Goal: Task Accomplishment & Management: Use online tool/utility

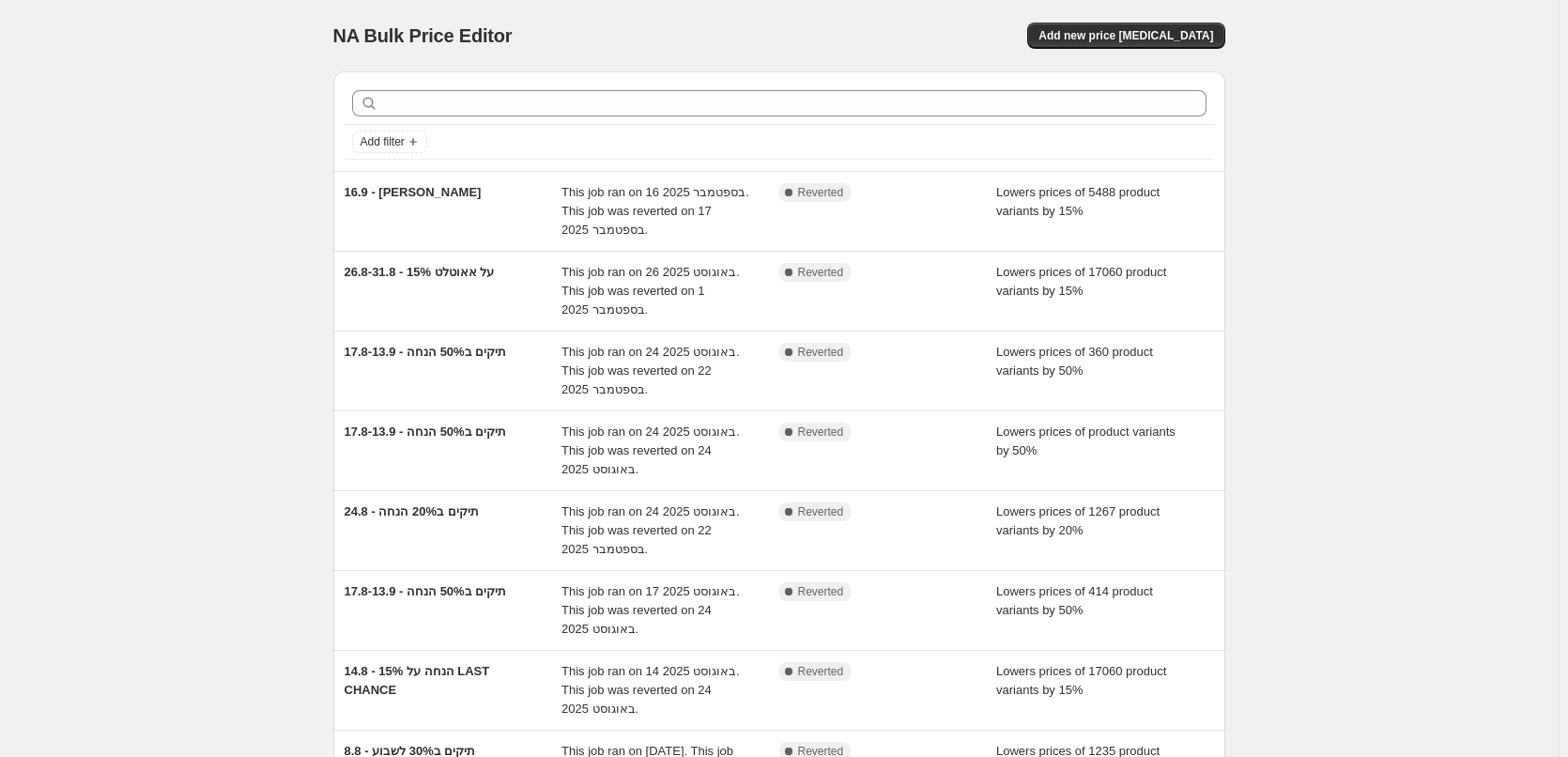
click at [198, 210] on div "NA Bulk Price Editor. This page is ready NA Bulk Price Editor Add new price [ME…" at bounding box center [779, 549] width 1558 height 1098
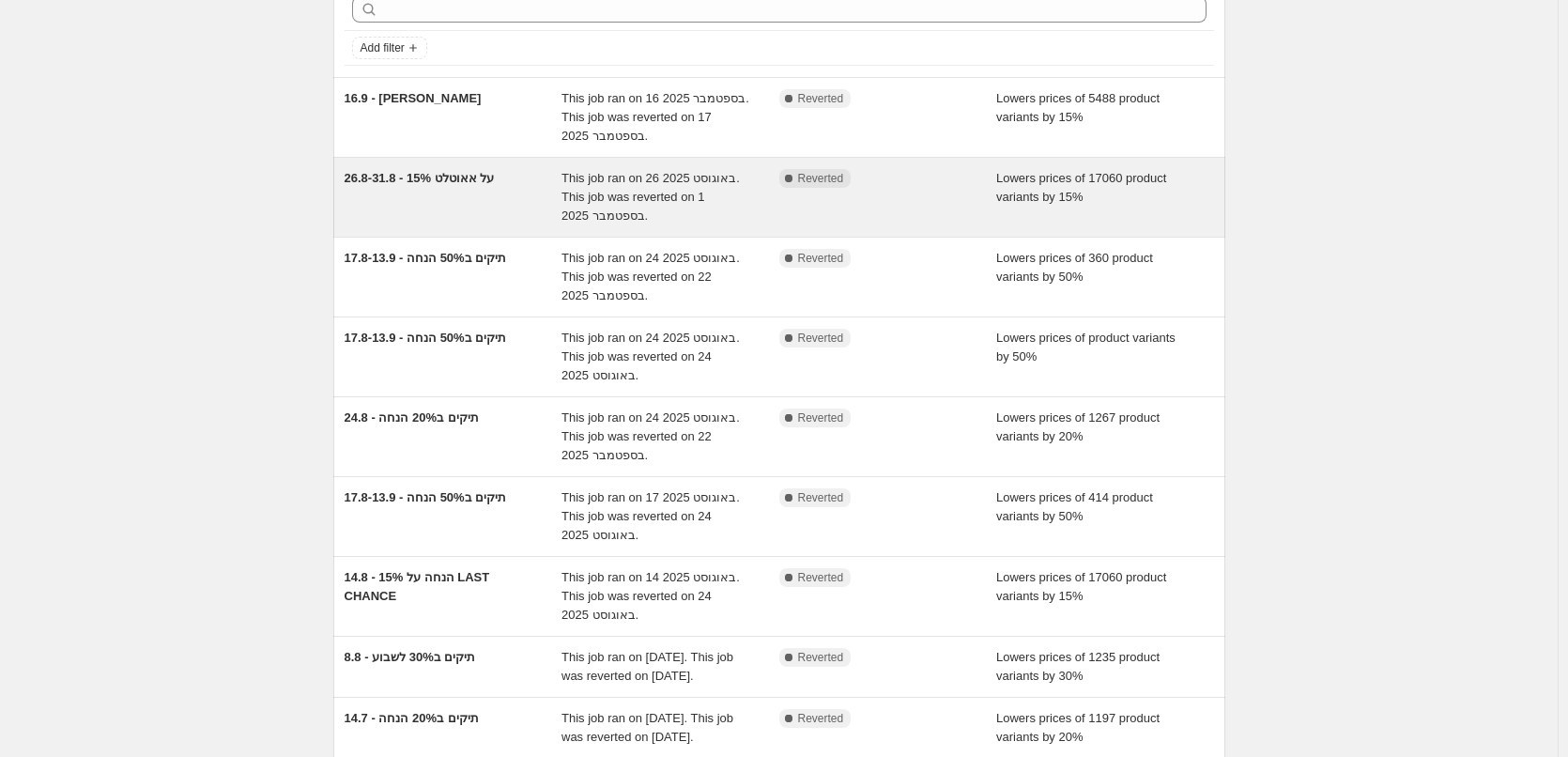
scroll to position [188, 0]
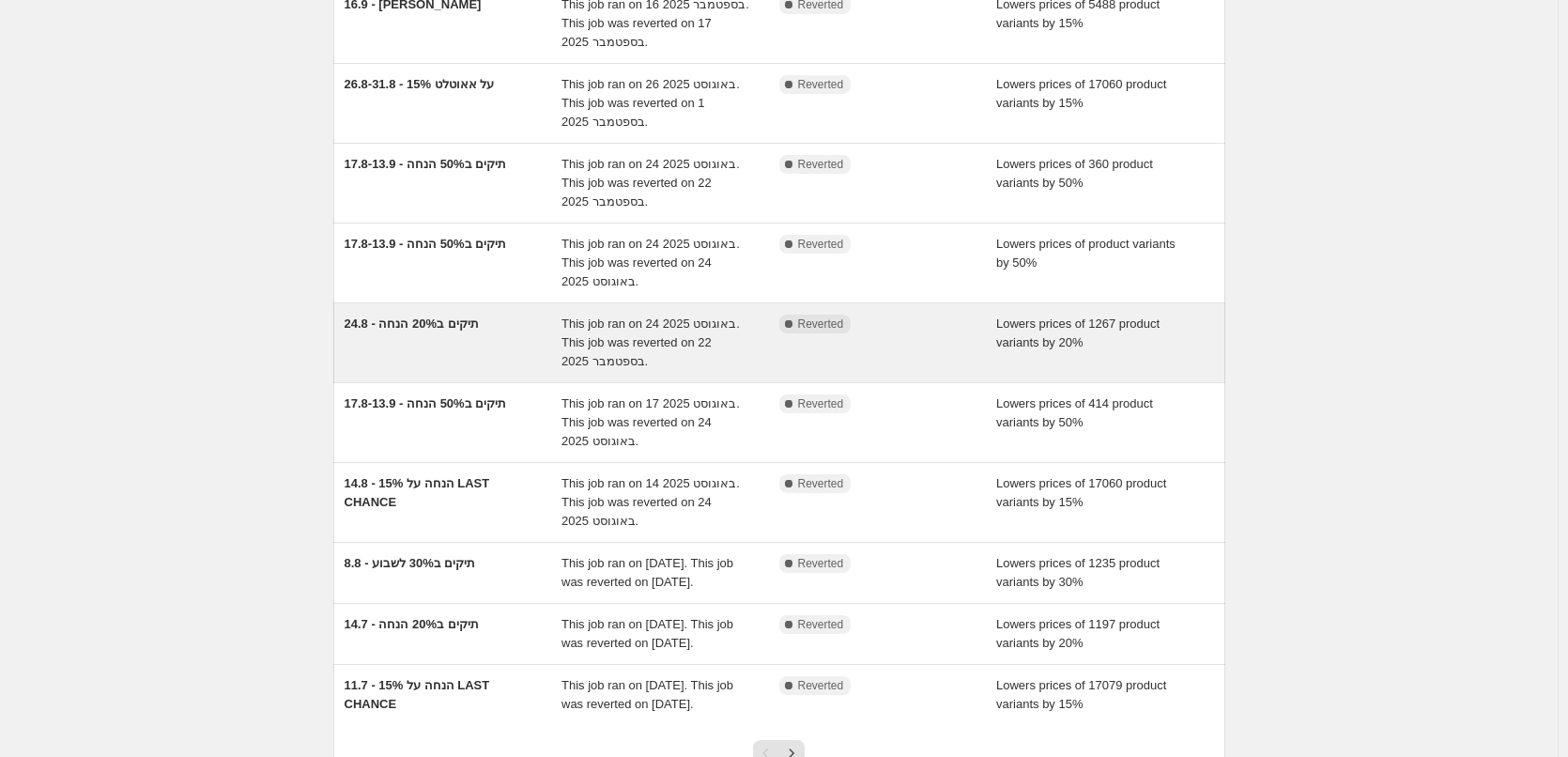
click at [471, 354] on div "24.8 - תיקים ב20% הנחה" at bounding box center [454, 343] width 217 height 57
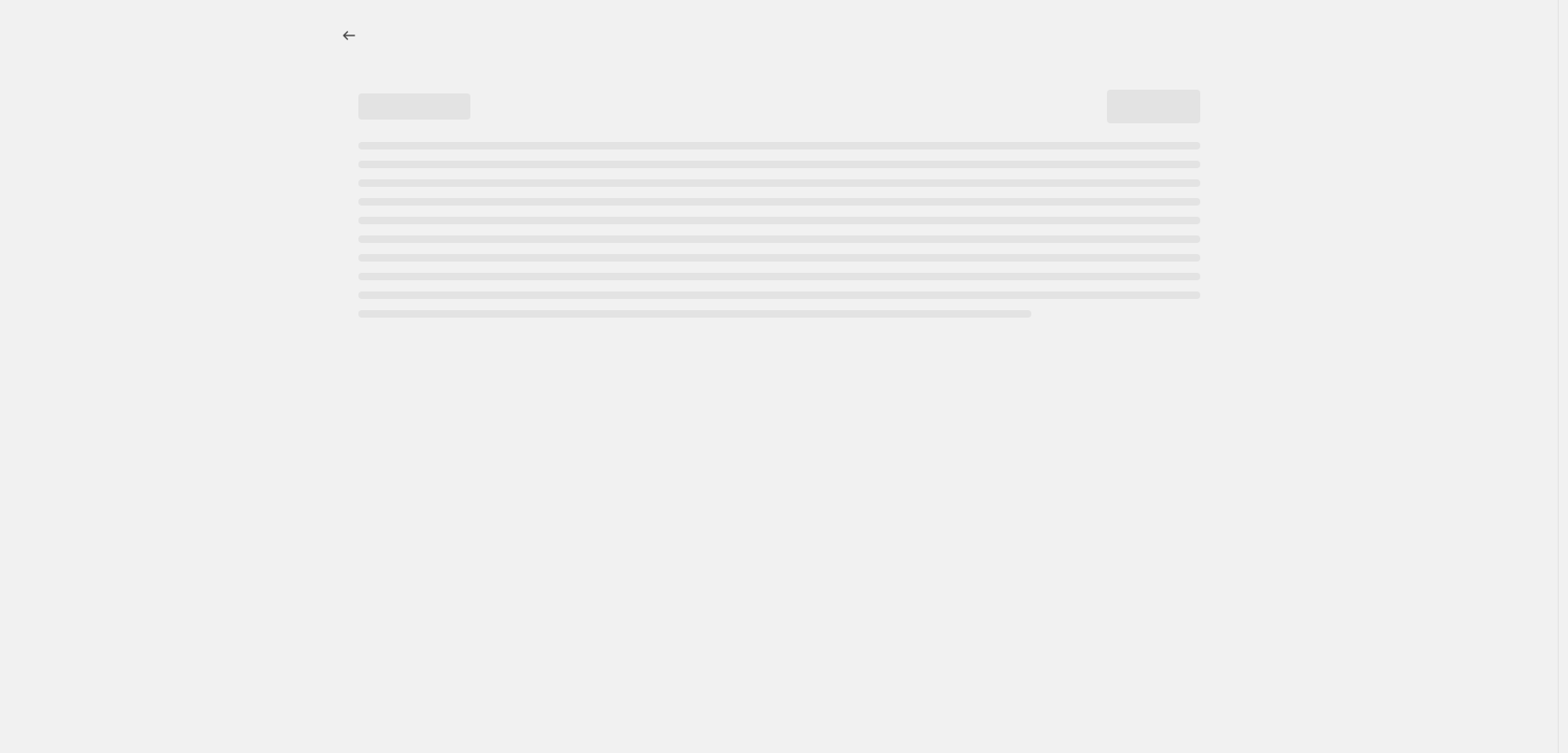
select select "percentage"
select select "collection"
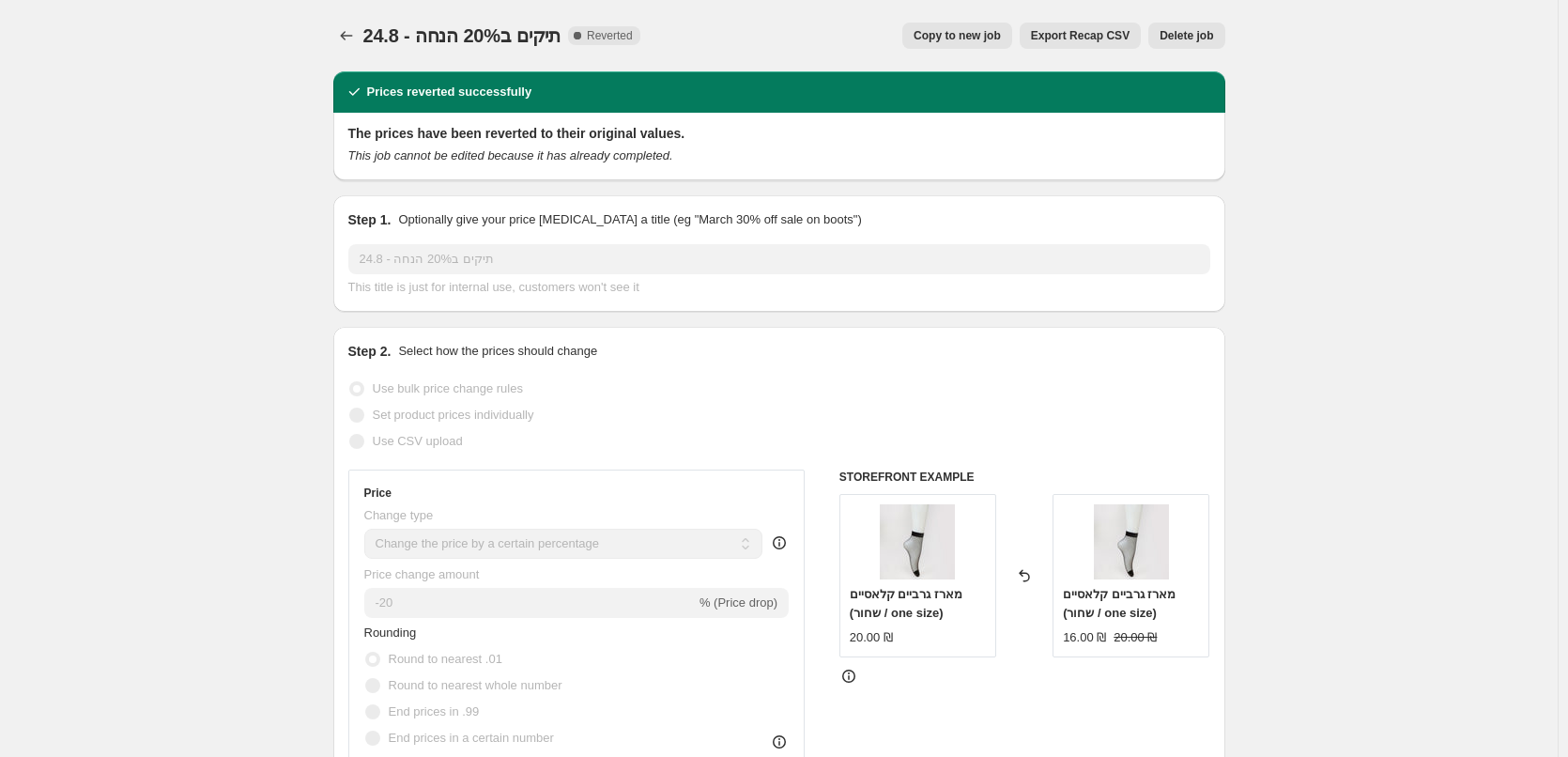
click at [965, 33] on span "Copy to new job" at bounding box center [956, 36] width 87 height 15
select select "percentage"
select select "collection"
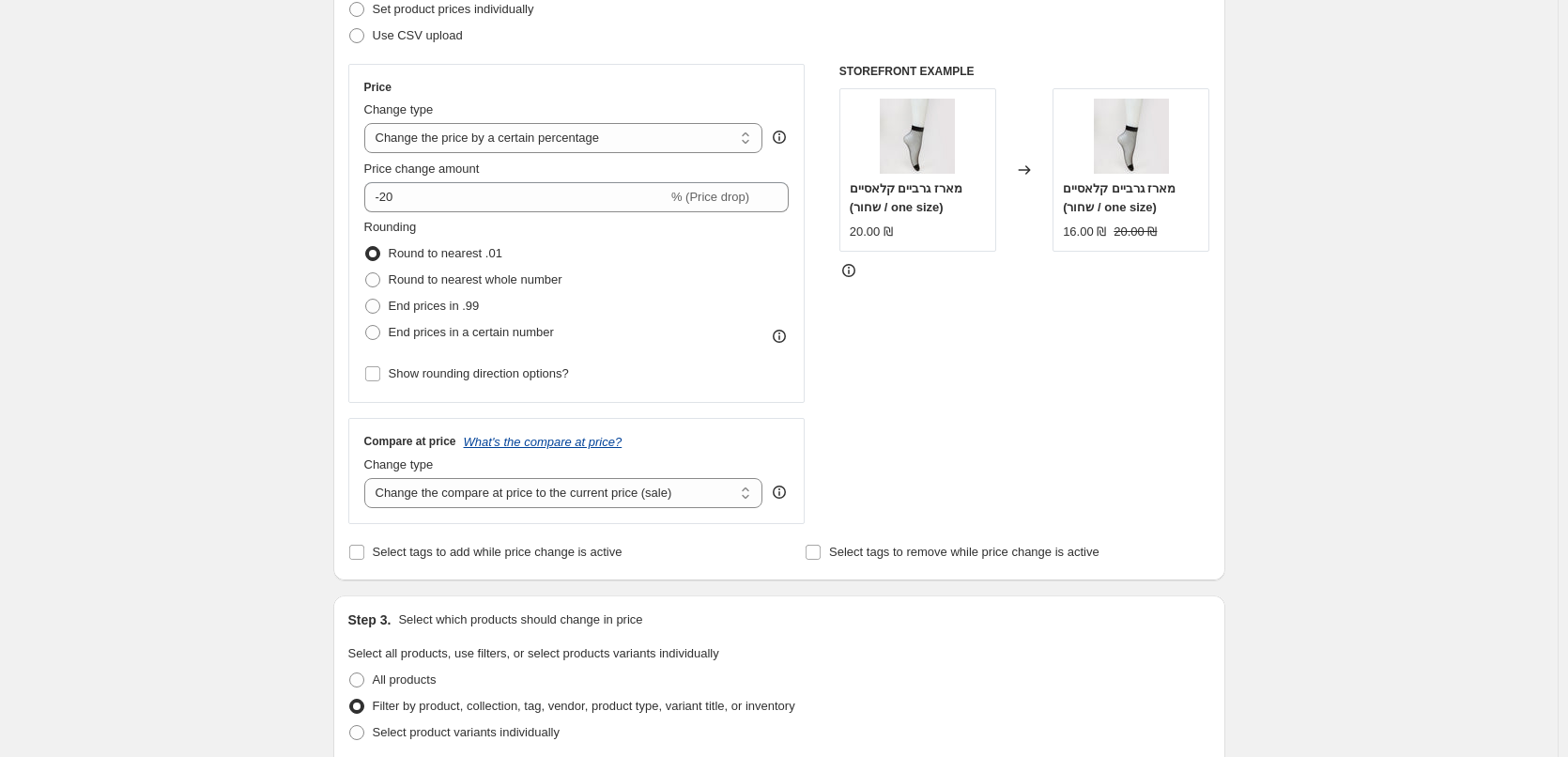
scroll to position [375, 0]
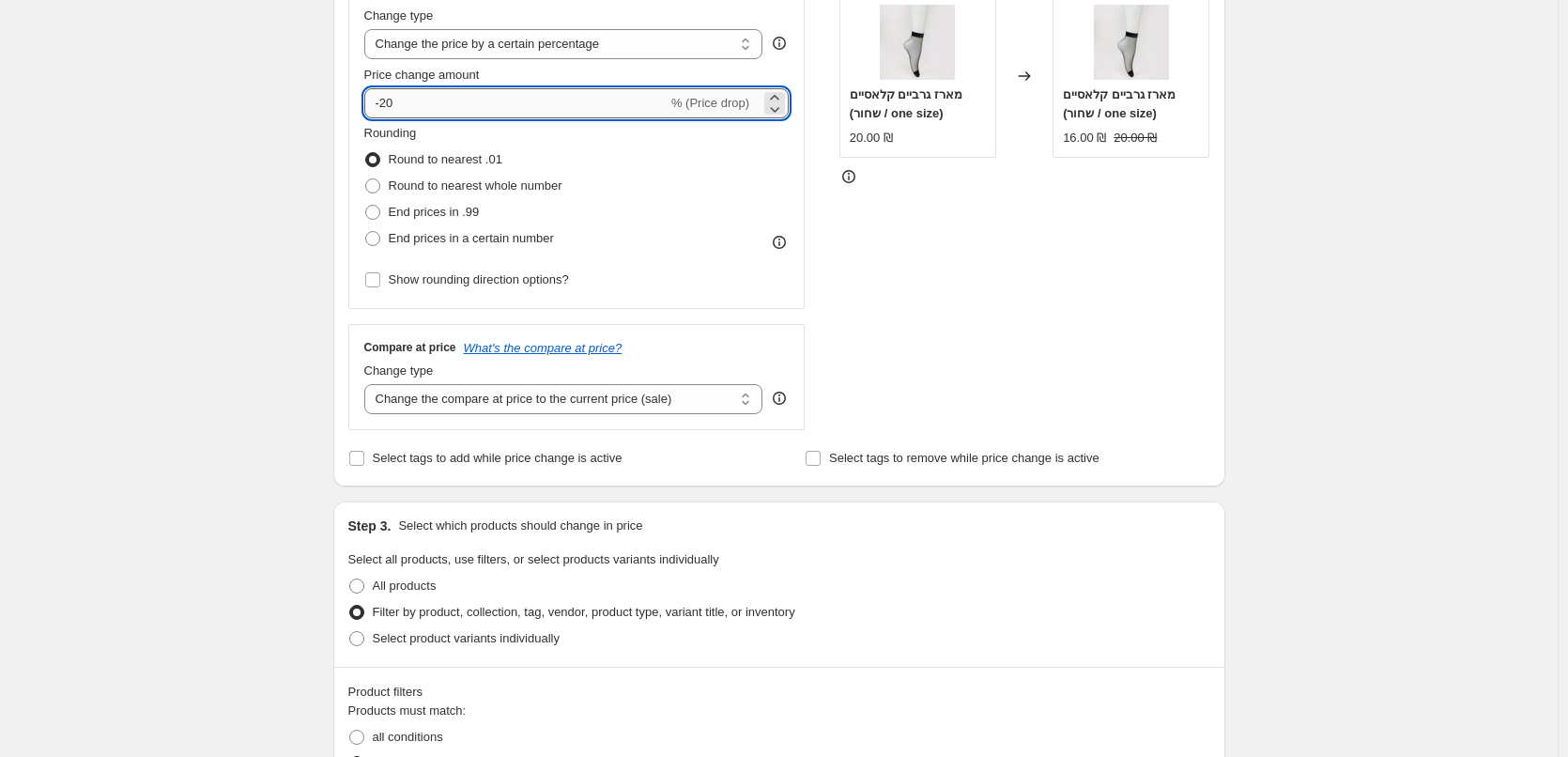
click at [397, 100] on input "-20" at bounding box center [515, 103] width 303 height 30
click at [389, 101] on input "-20" at bounding box center [515, 103] width 303 height 30
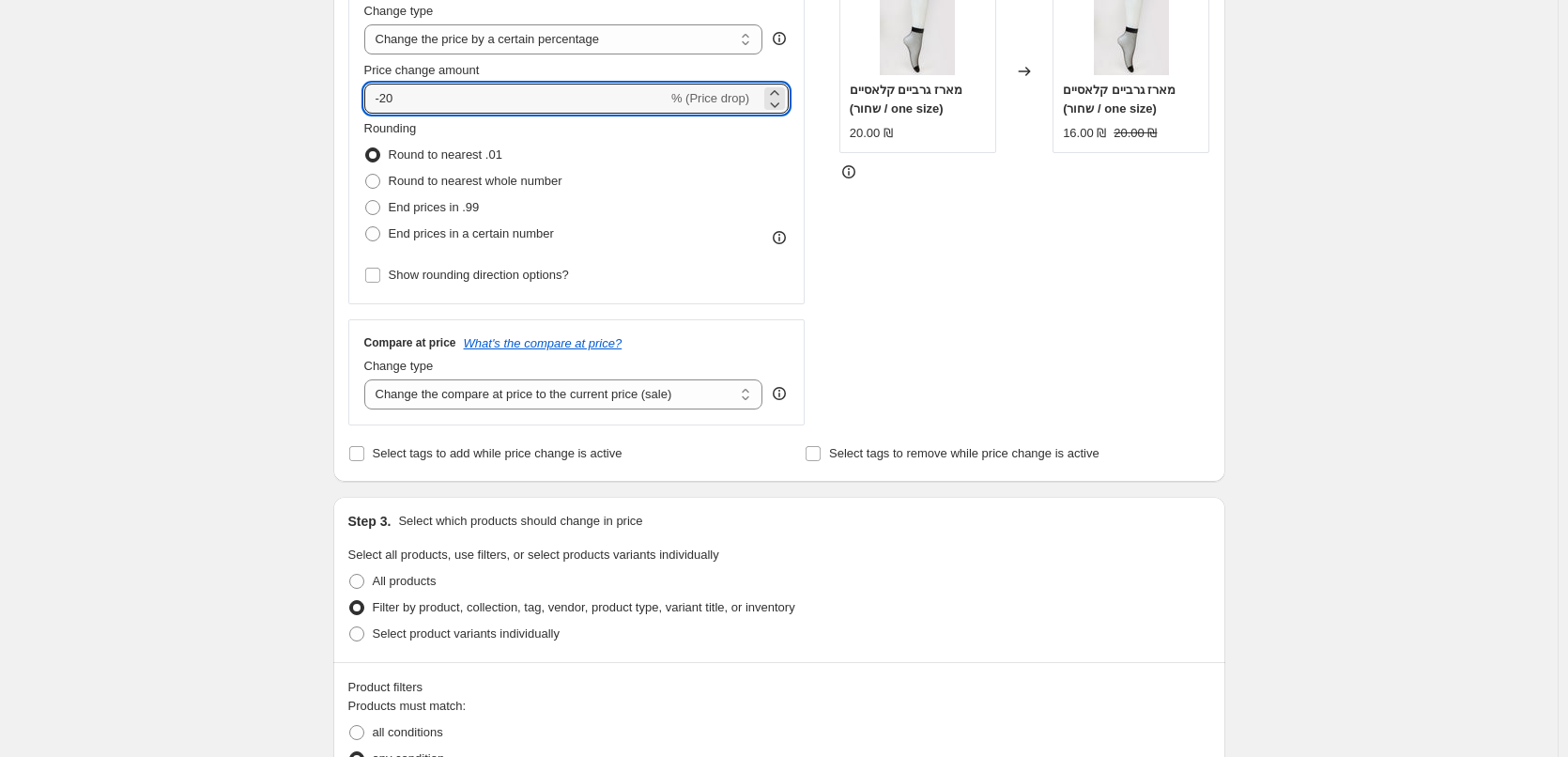
scroll to position [0, 0]
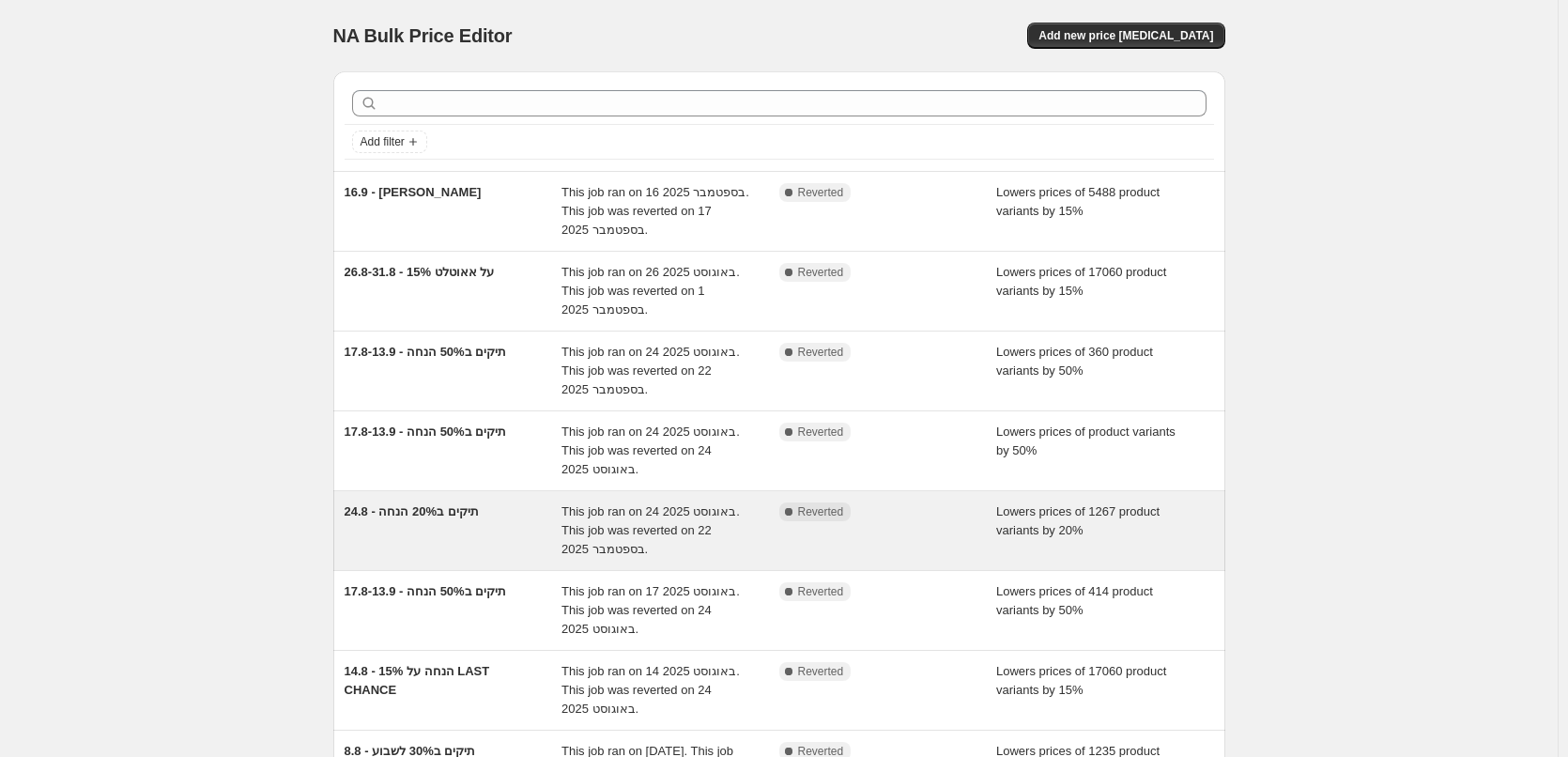
click at [539, 546] on div "24.8 - תיקים ב20% הנחה" at bounding box center [454, 530] width 217 height 57
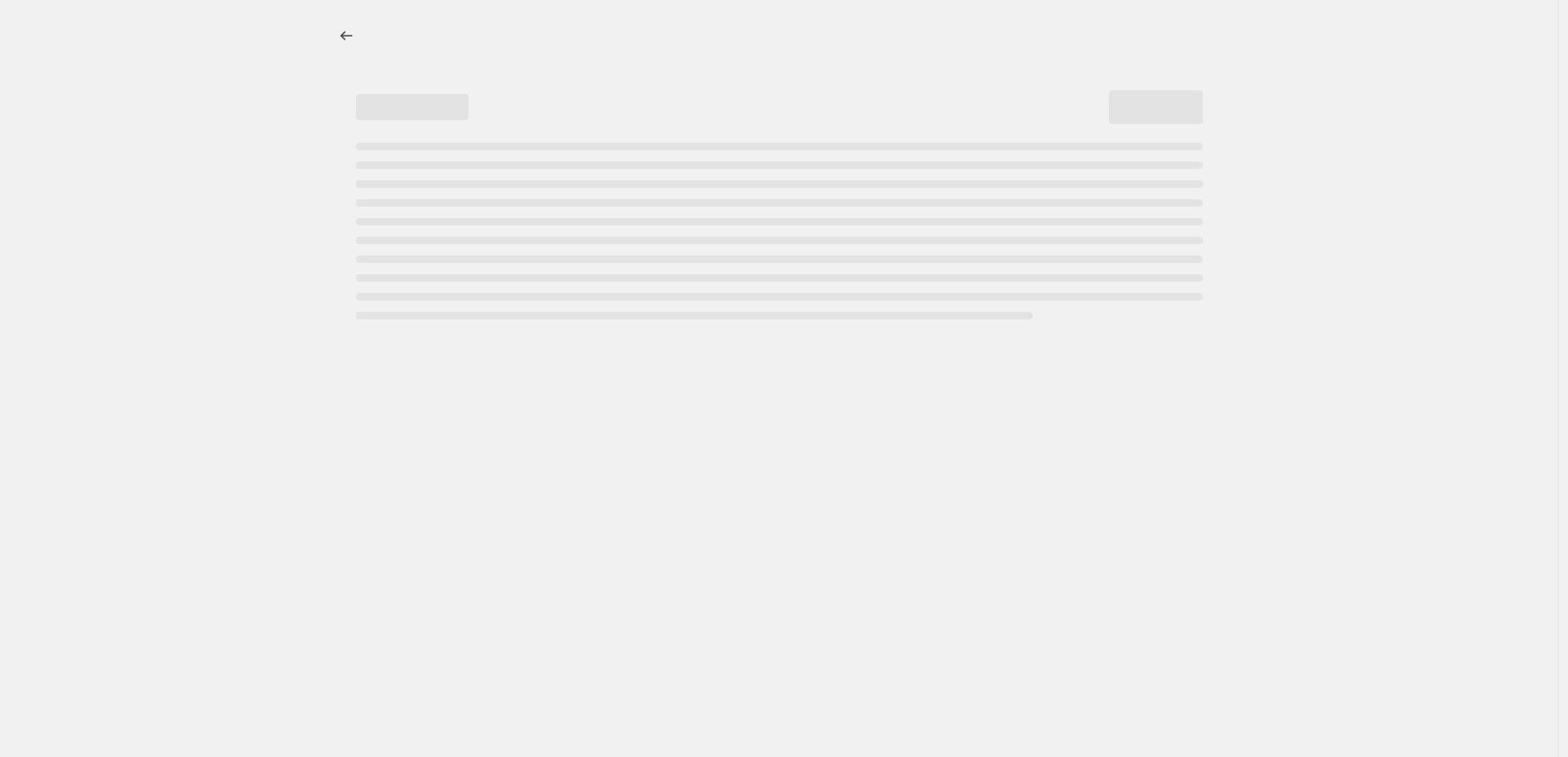
select select "percentage"
select select "collection"
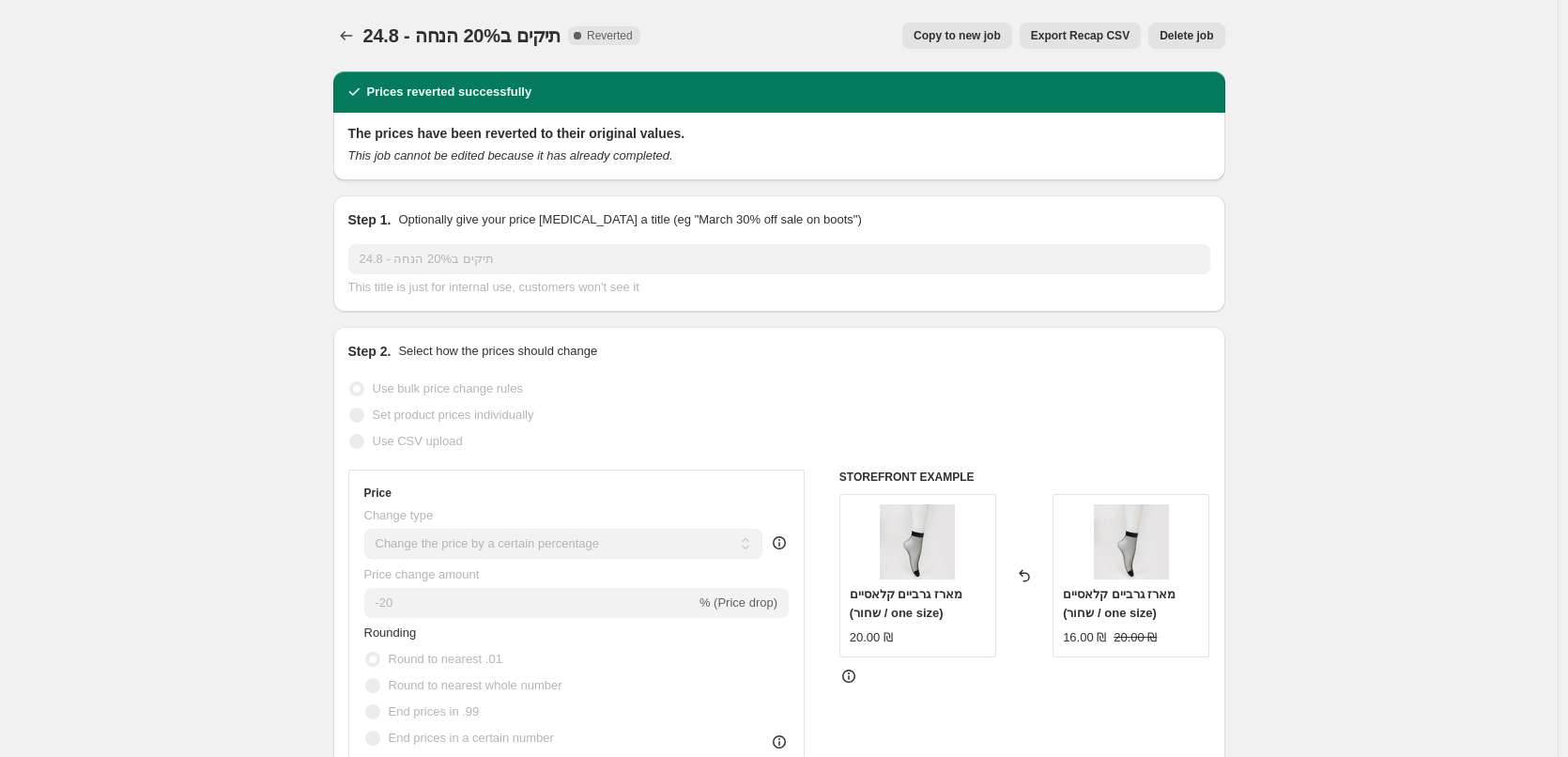
click at [958, 39] on span "Copy to new job" at bounding box center [956, 36] width 87 height 15
select select "percentage"
select select "collection"
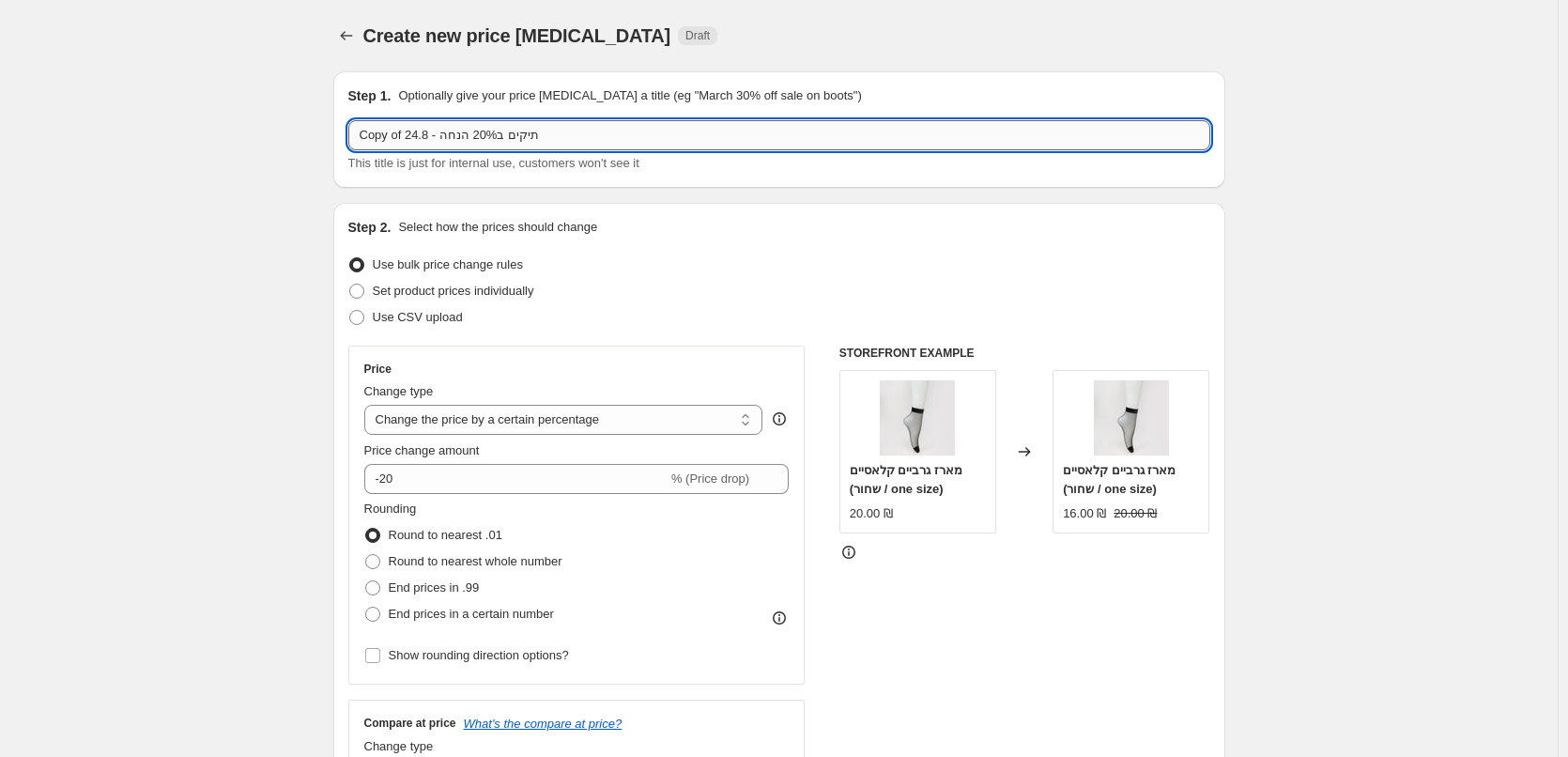
click at [508, 141] on input "Copy of 24.8 - תיקים ב20% הנחה" at bounding box center [780, 135] width 862 height 30
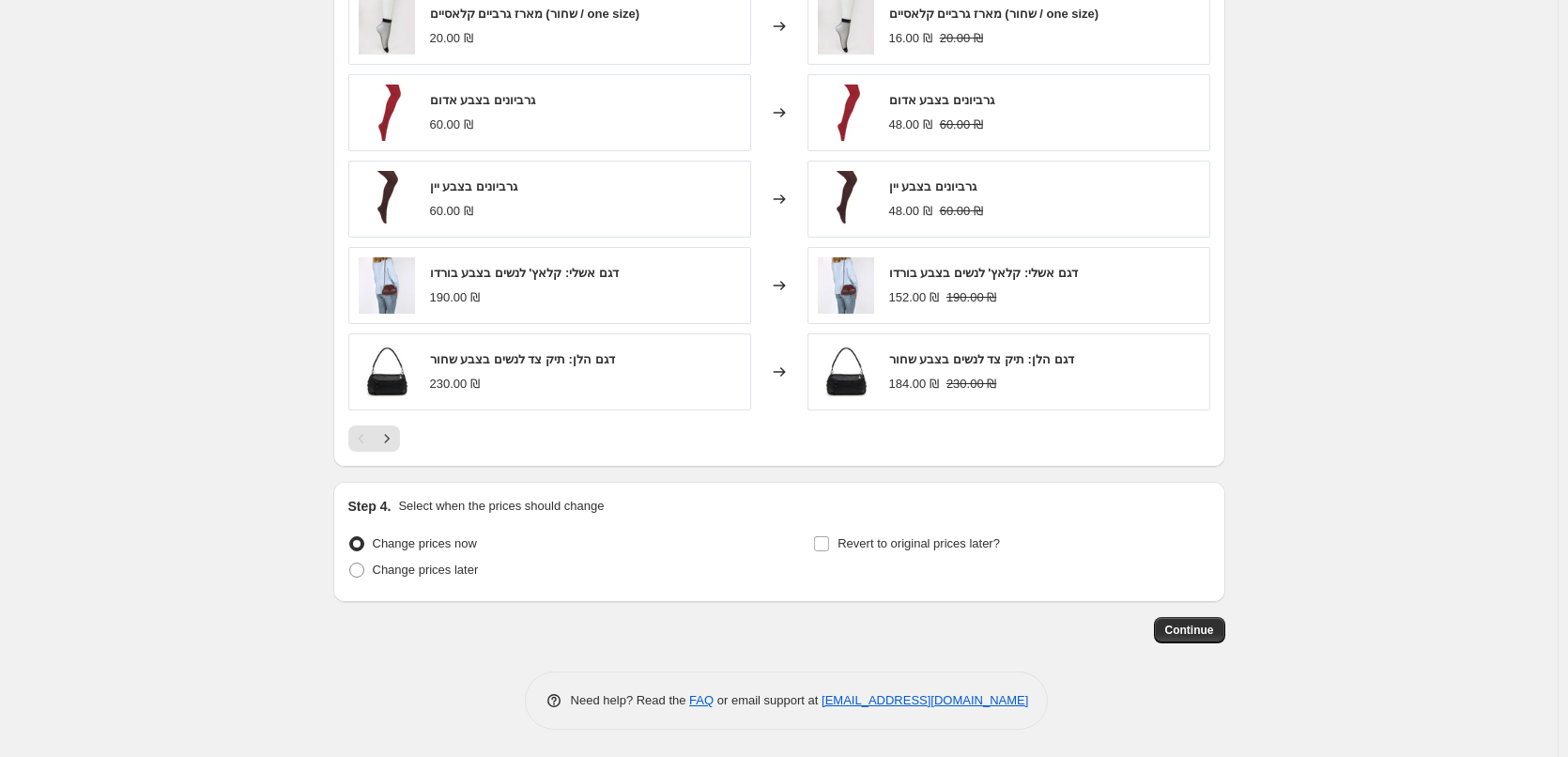
scroll to position [1332, 0]
type input "29.9 - תיקים ב20% הנחה"
click at [463, 568] on span "Change prices later" at bounding box center [425, 568] width 106 height 14
click at [350, 562] on input "Change prices later" at bounding box center [349, 561] width 1 height 1
radio input "true"
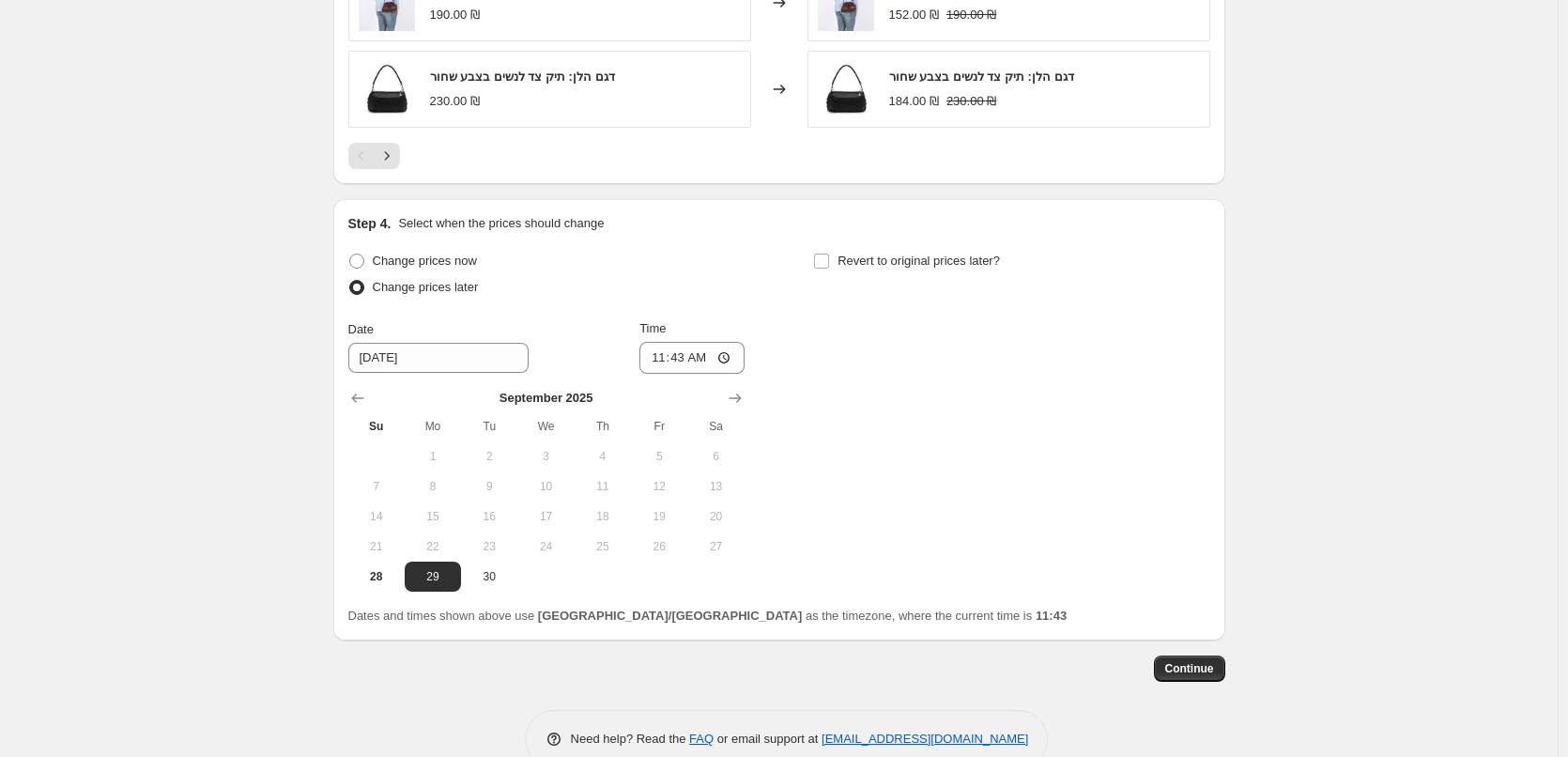
scroll to position [1613, 0]
click at [441, 574] on span "29" at bounding box center [433, 576] width 42 height 15
click at [715, 363] on input "11:43" at bounding box center [691, 357] width 105 height 32
type input "09:00"
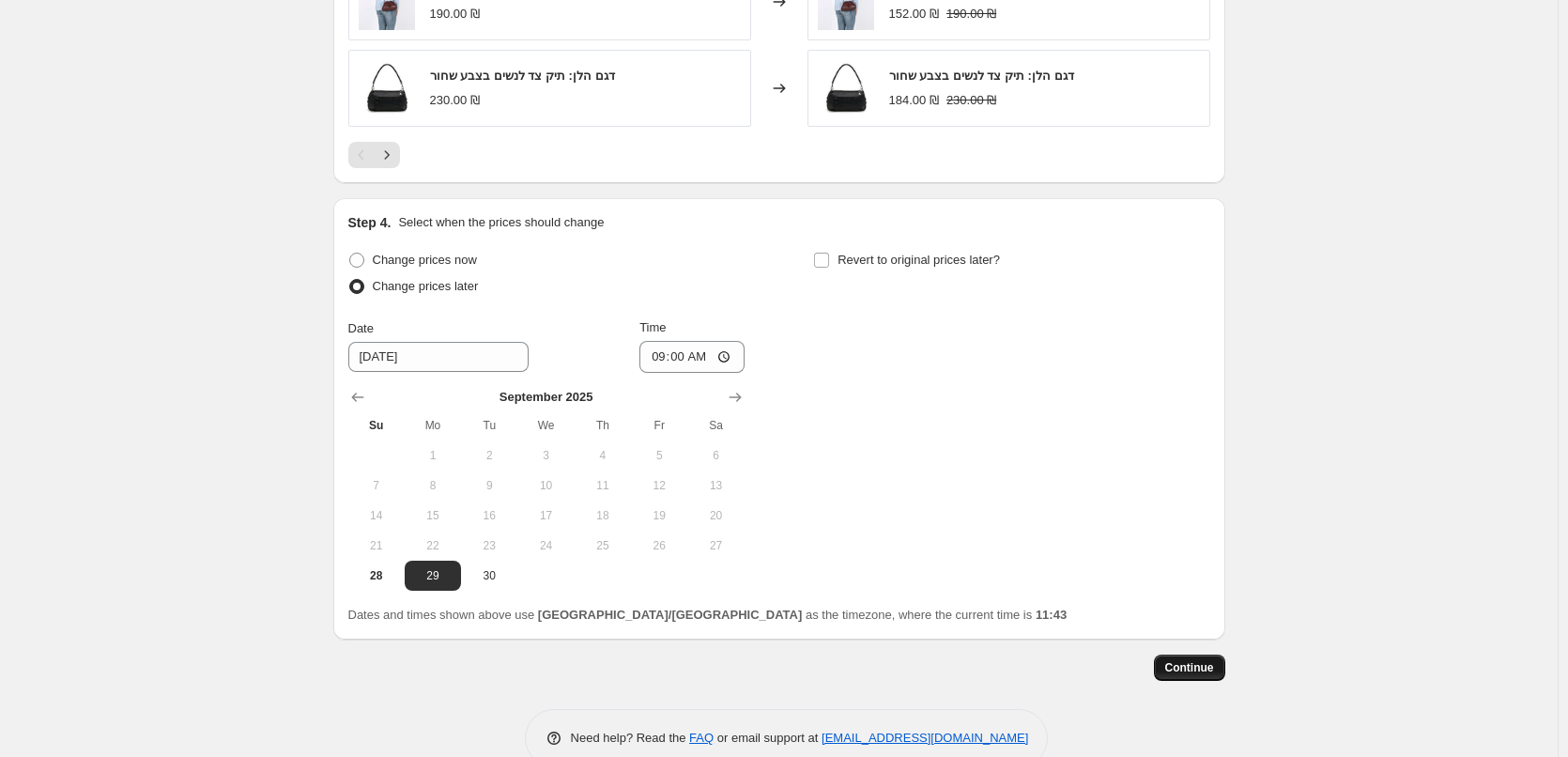
click at [1176, 674] on span "Continue" at bounding box center [1190, 667] width 49 height 15
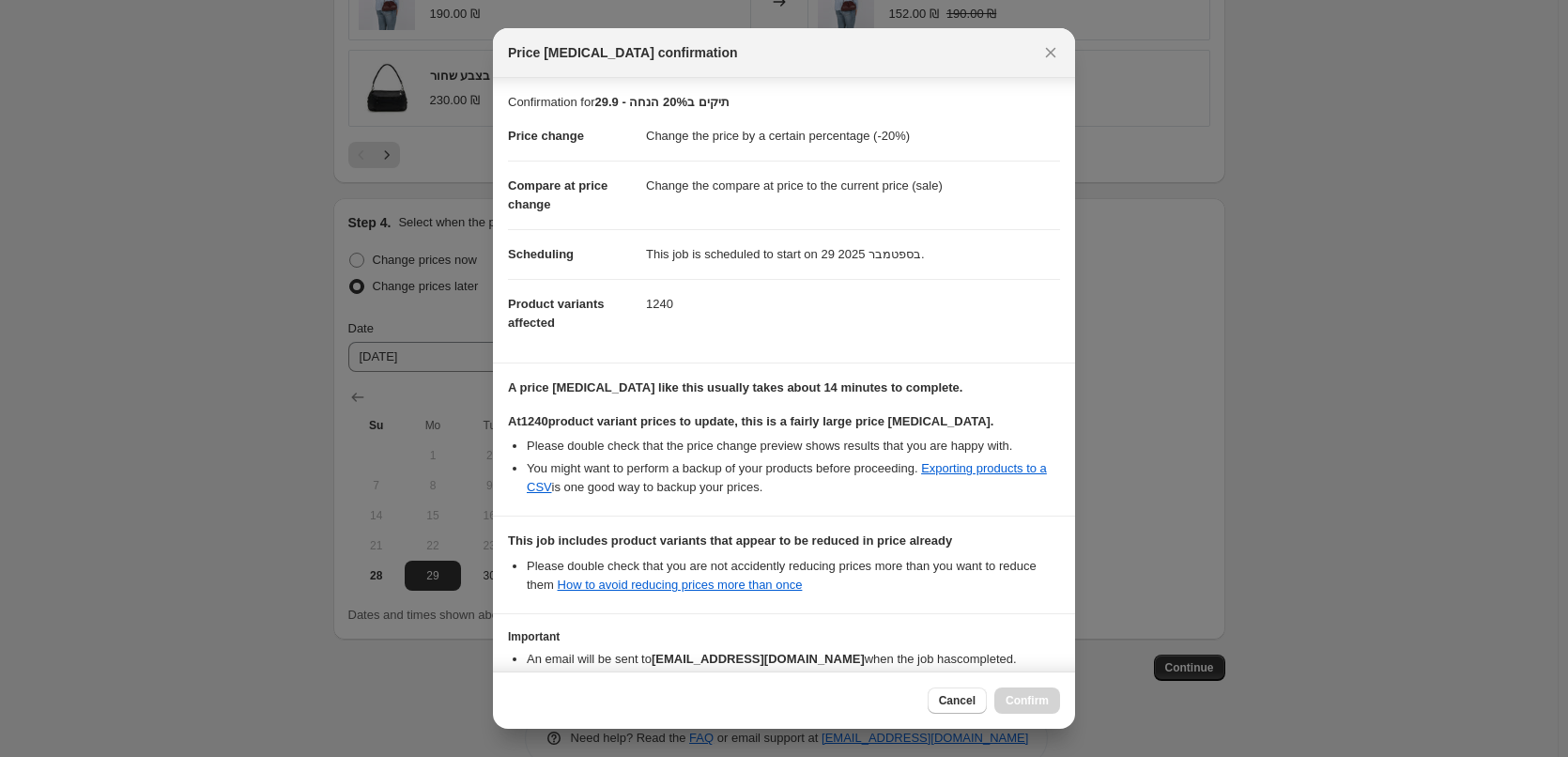
scroll to position [114, 0]
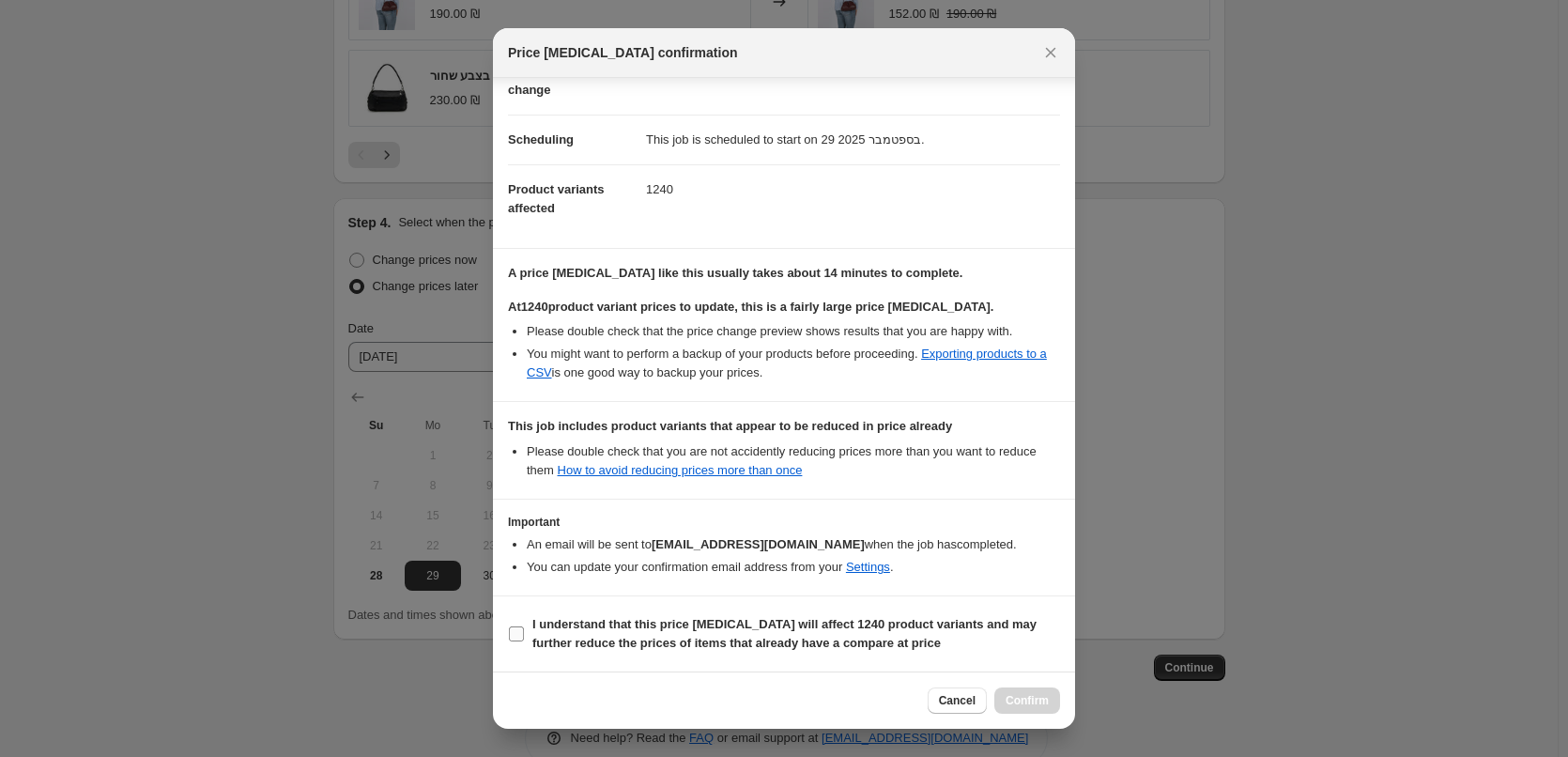
click at [511, 619] on label "I understand that this price [MEDICAL_DATA] will affect 1240 product variants a…" at bounding box center [784, 634] width 552 height 45
click at [511, 627] on input "I understand that this price [MEDICAL_DATA] will affect 1240 product variants a…" at bounding box center [516, 634] width 15 height 15
checkbox input "true"
click at [1023, 698] on span "Confirm" at bounding box center [1027, 700] width 43 height 15
type input "29.9 - תיקים ב20% הנחה"
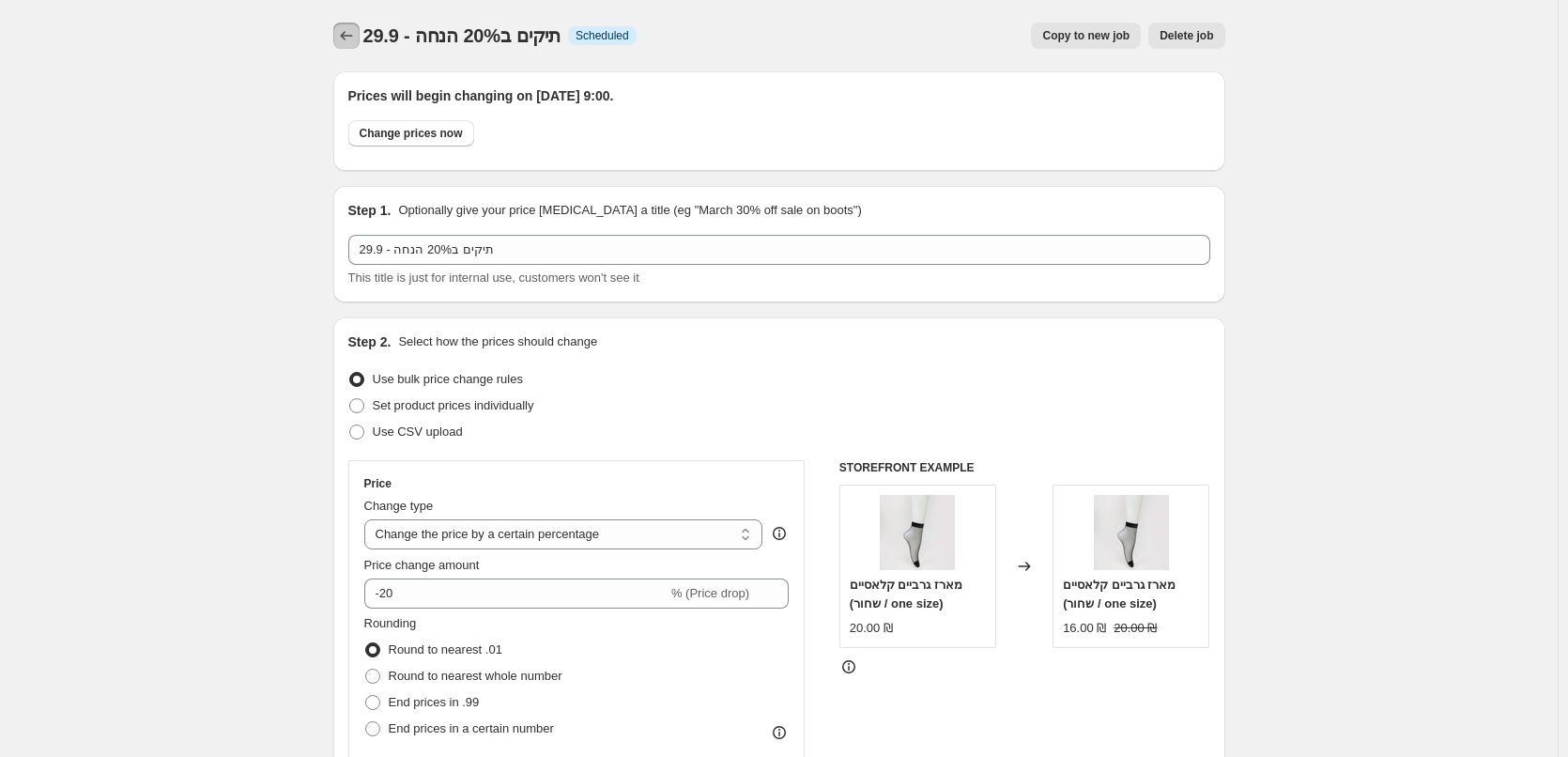
click at [345, 33] on icon "Price change jobs" at bounding box center [347, 36] width 19 height 19
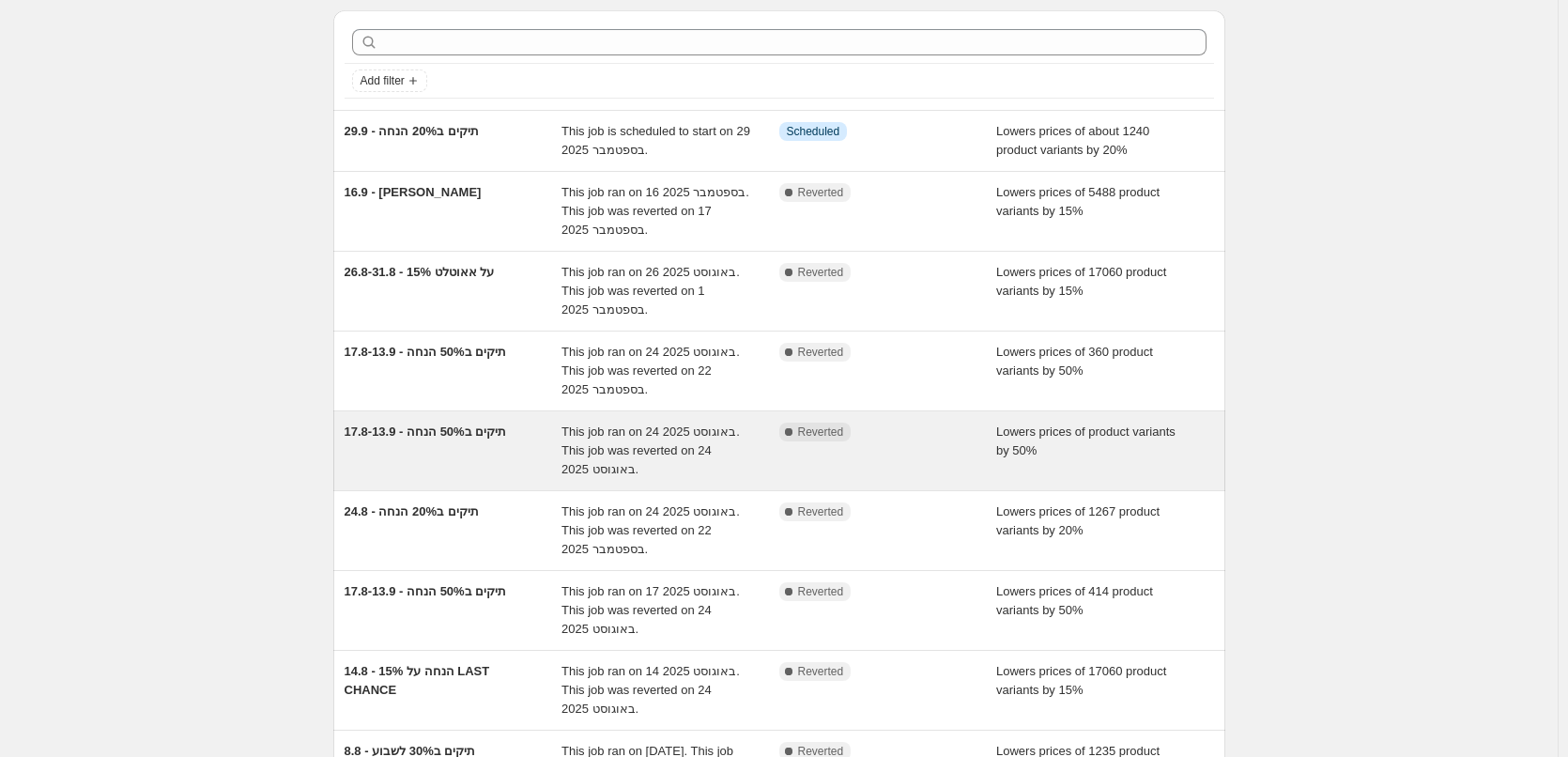
scroll to position [94, 0]
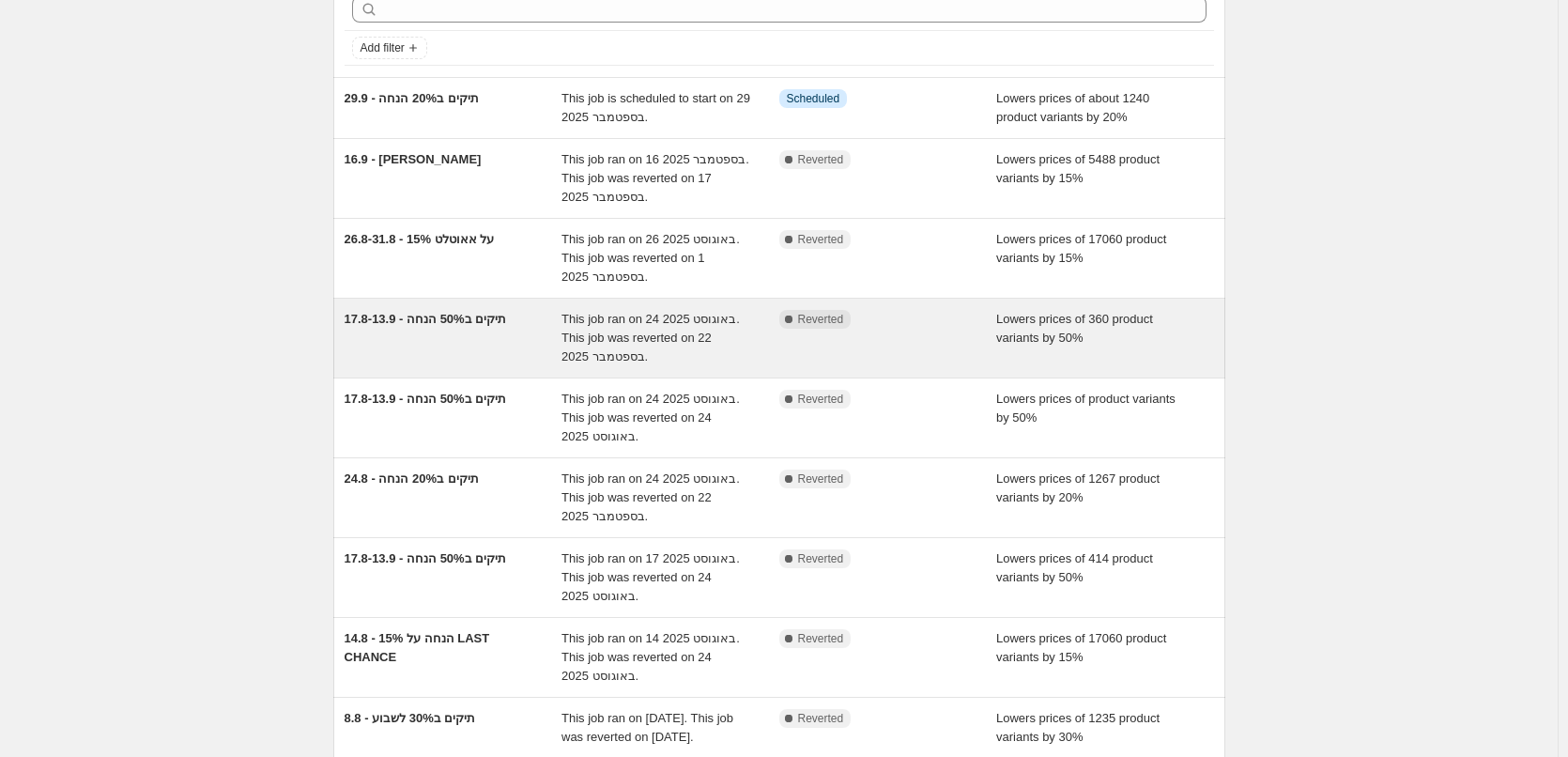
click at [454, 339] on div "17.8-13.9 - תיקים ב50% הנחה" at bounding box center [454, 338] width 217 height 57
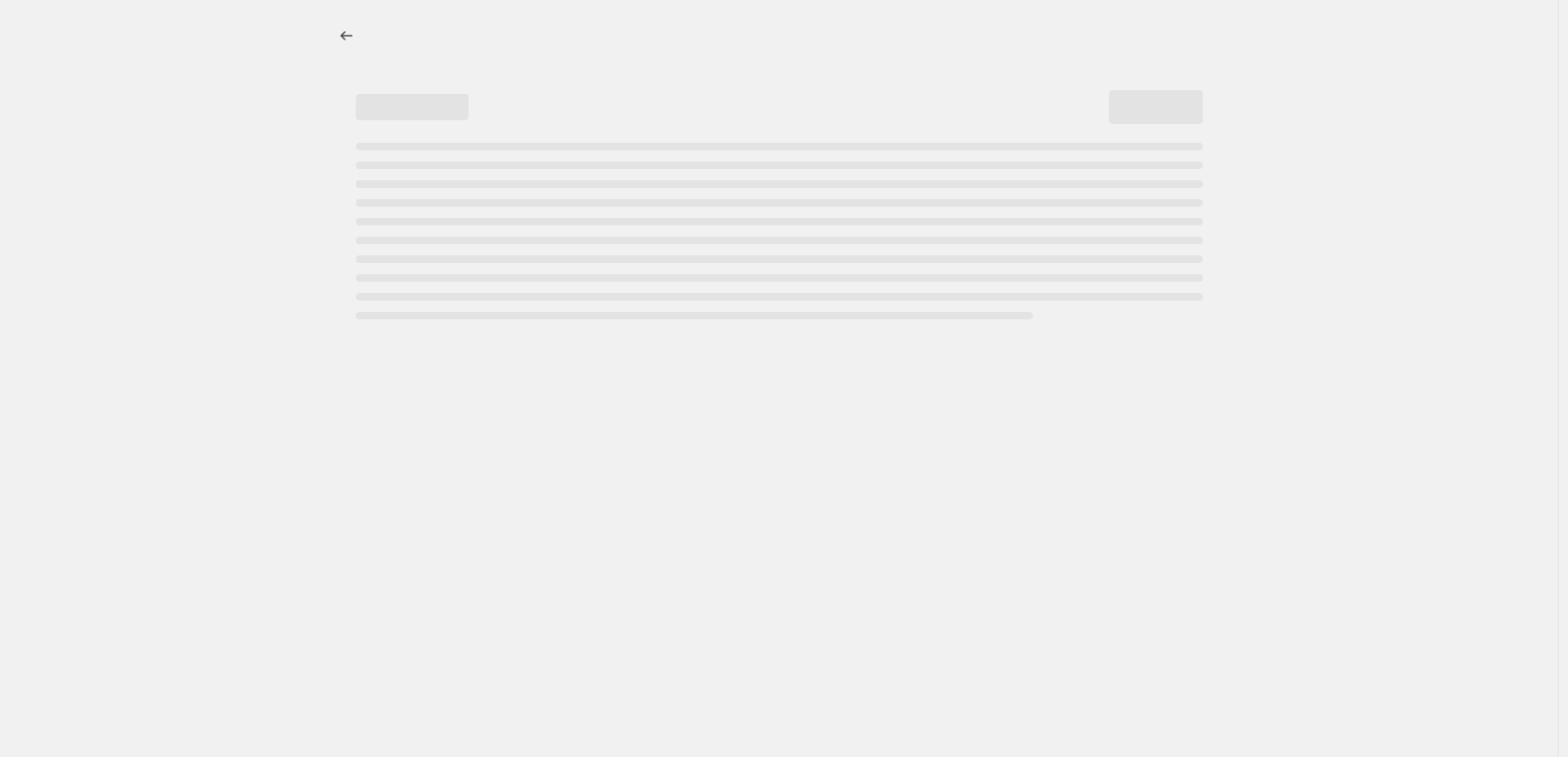
select select "percentage"
select select "collection"
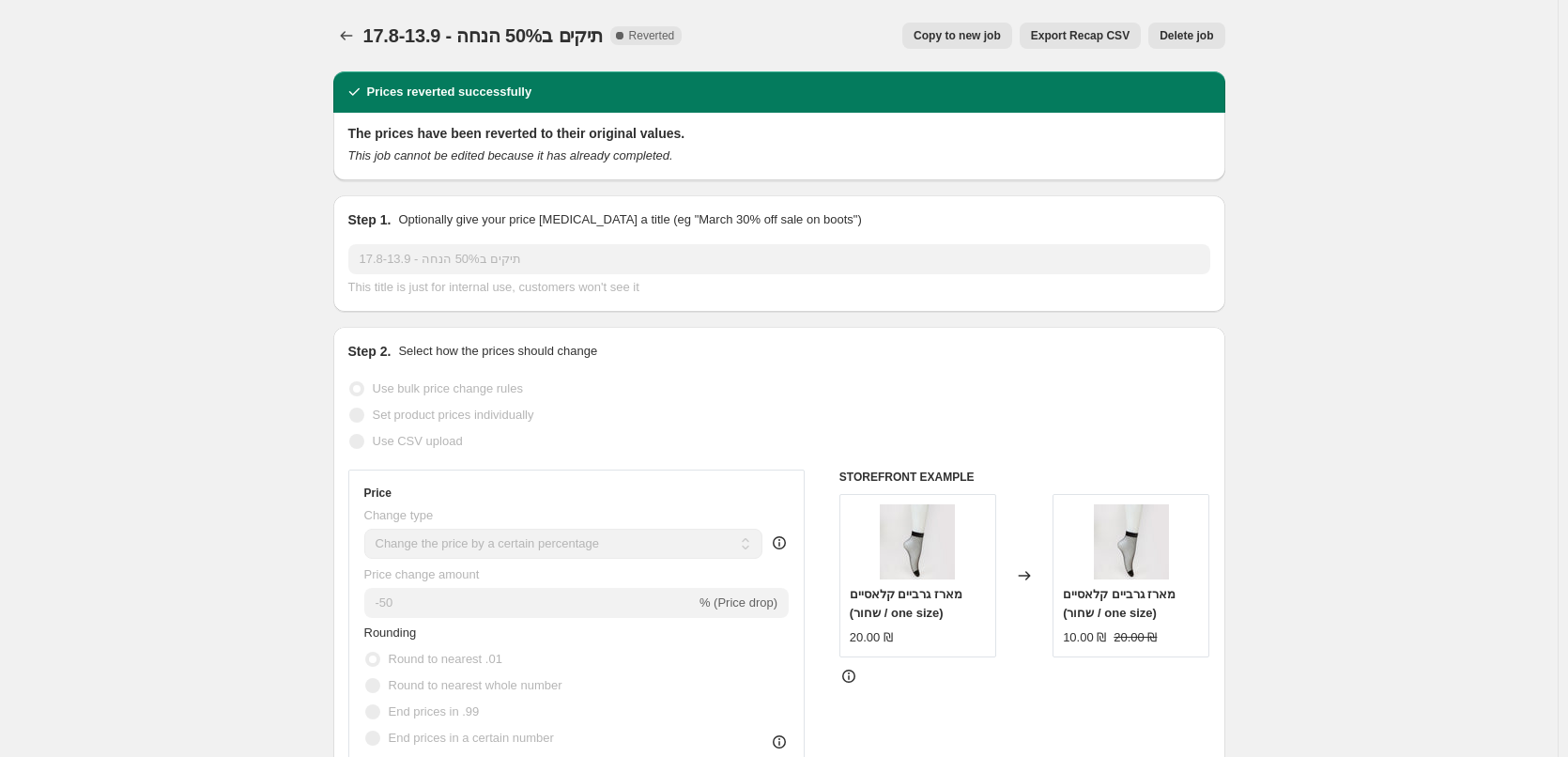
click at [970, 40] on span "Copy to new job" at bounding box center [956, 36] width 87 height 15
select select "percentage"
select select "collection"
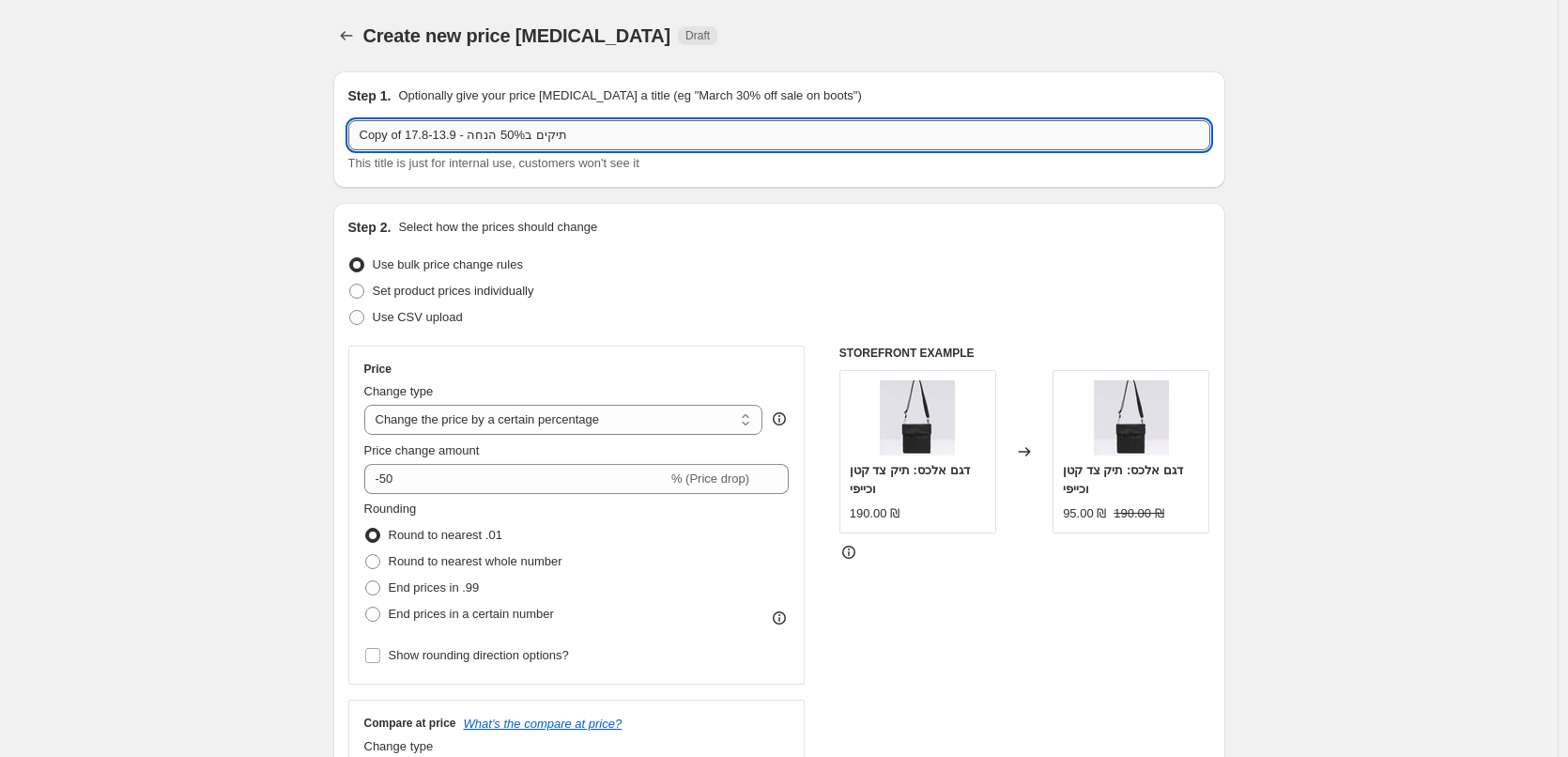
click at [555, 136] on input "Copy of 17.8-13.9 - תיקים ב50% הנחה" at bounding box center [780, 135] width 862 height 30
type input "29.9 - תיקים ב50% הנחה"
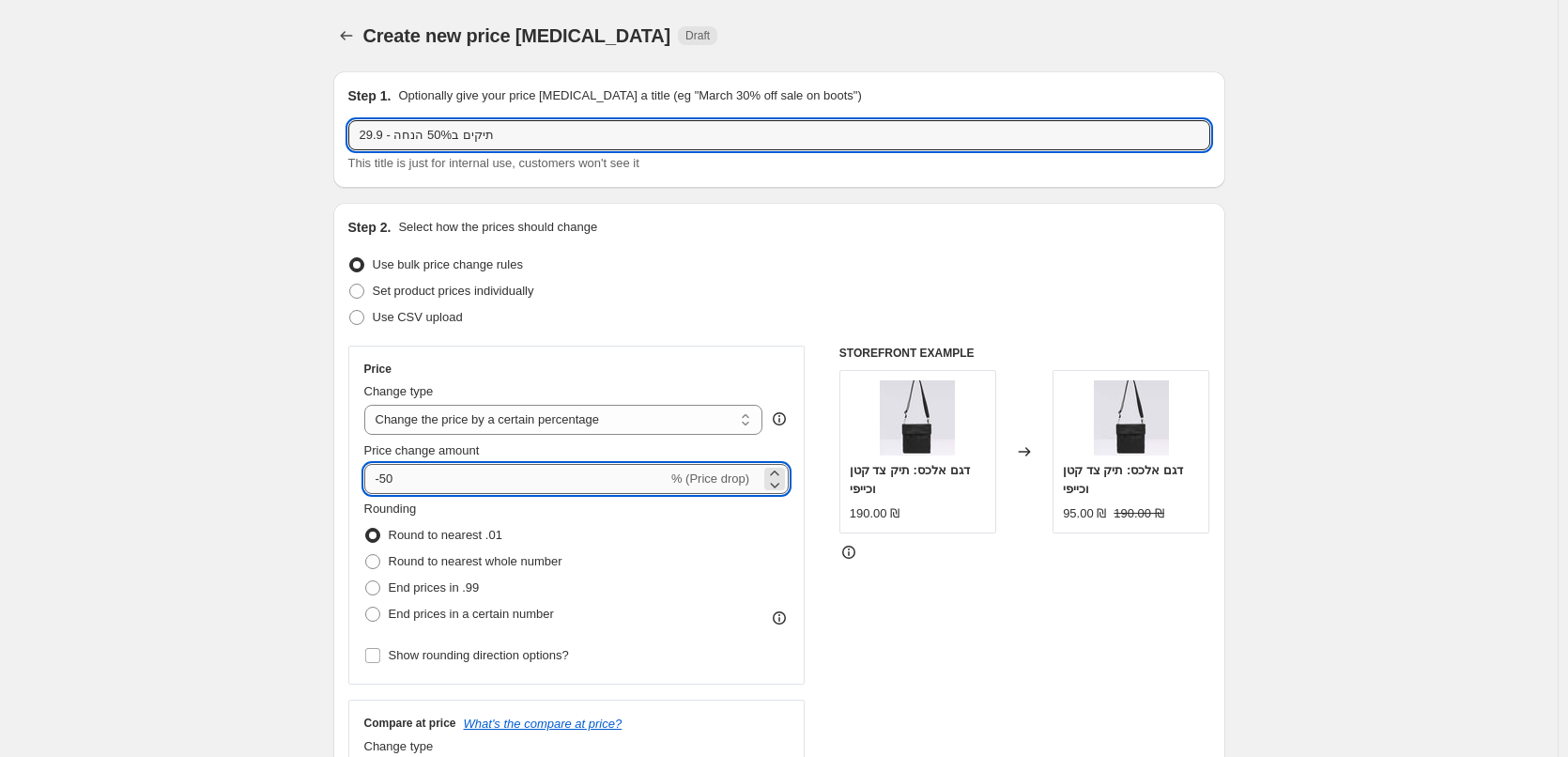
click at [450, 473] on input "-50" at bounding box center [515, 479] width 303 height 30
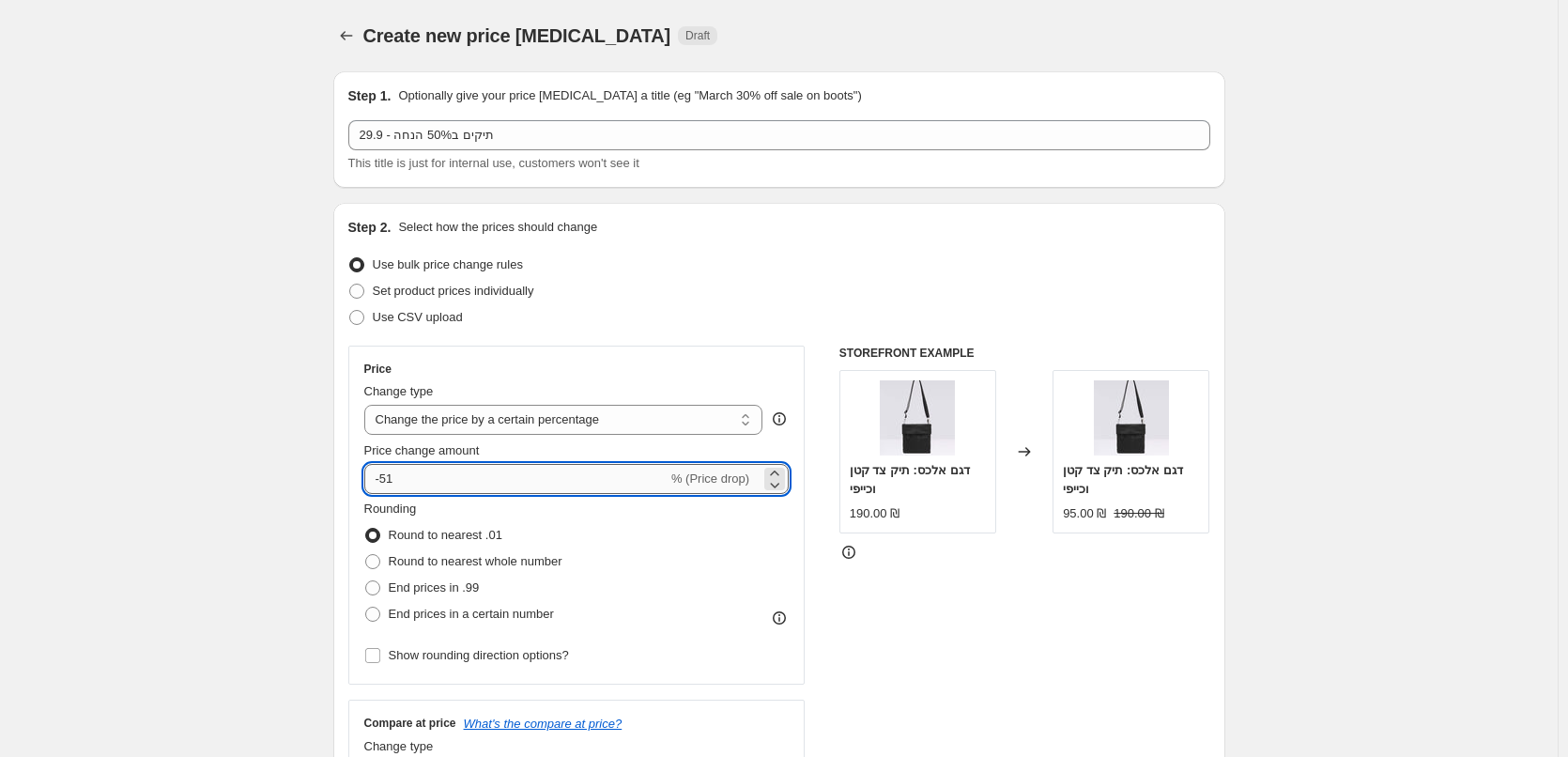
type input "-50"
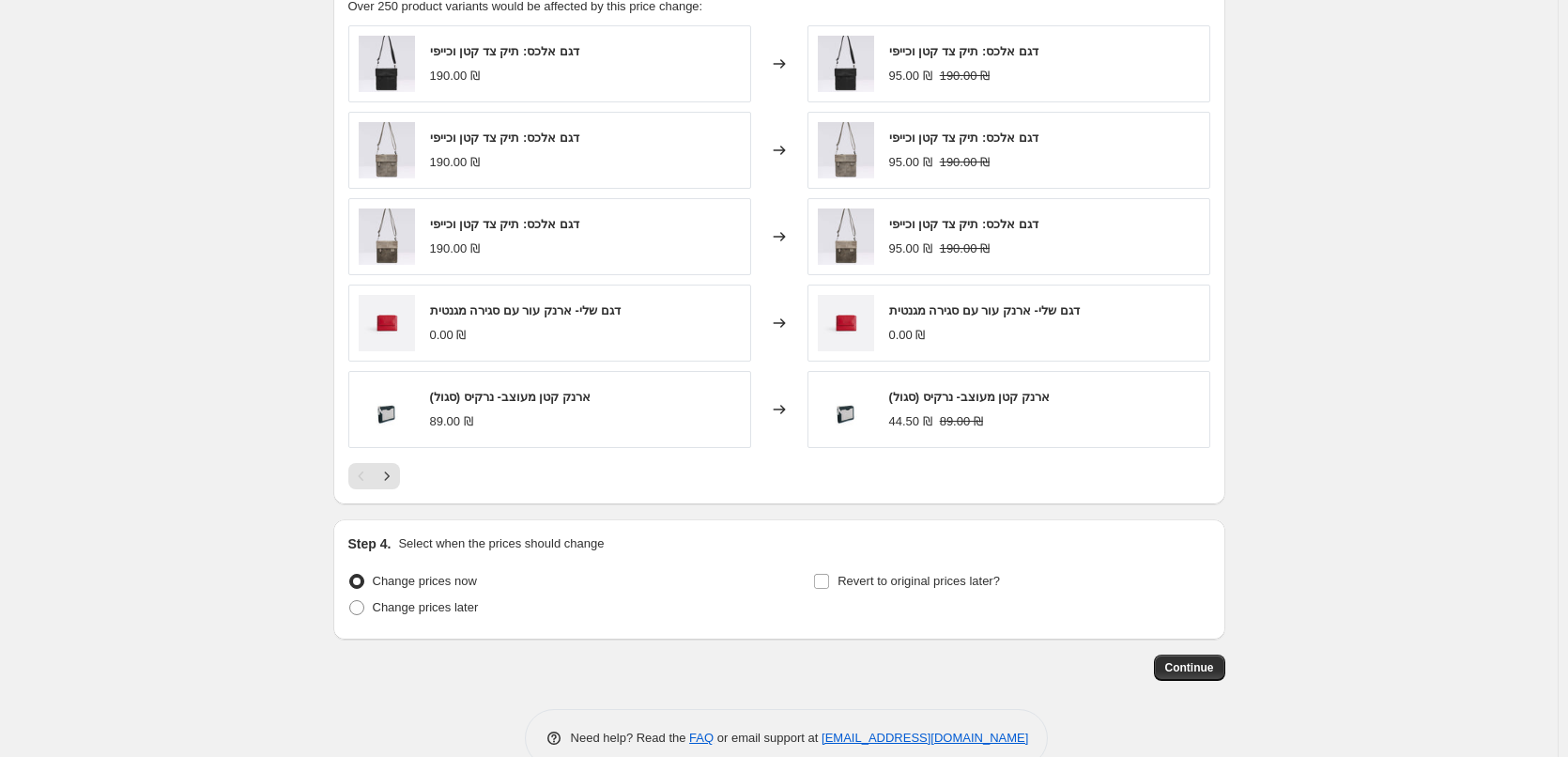
scroll to position [1315, 0]
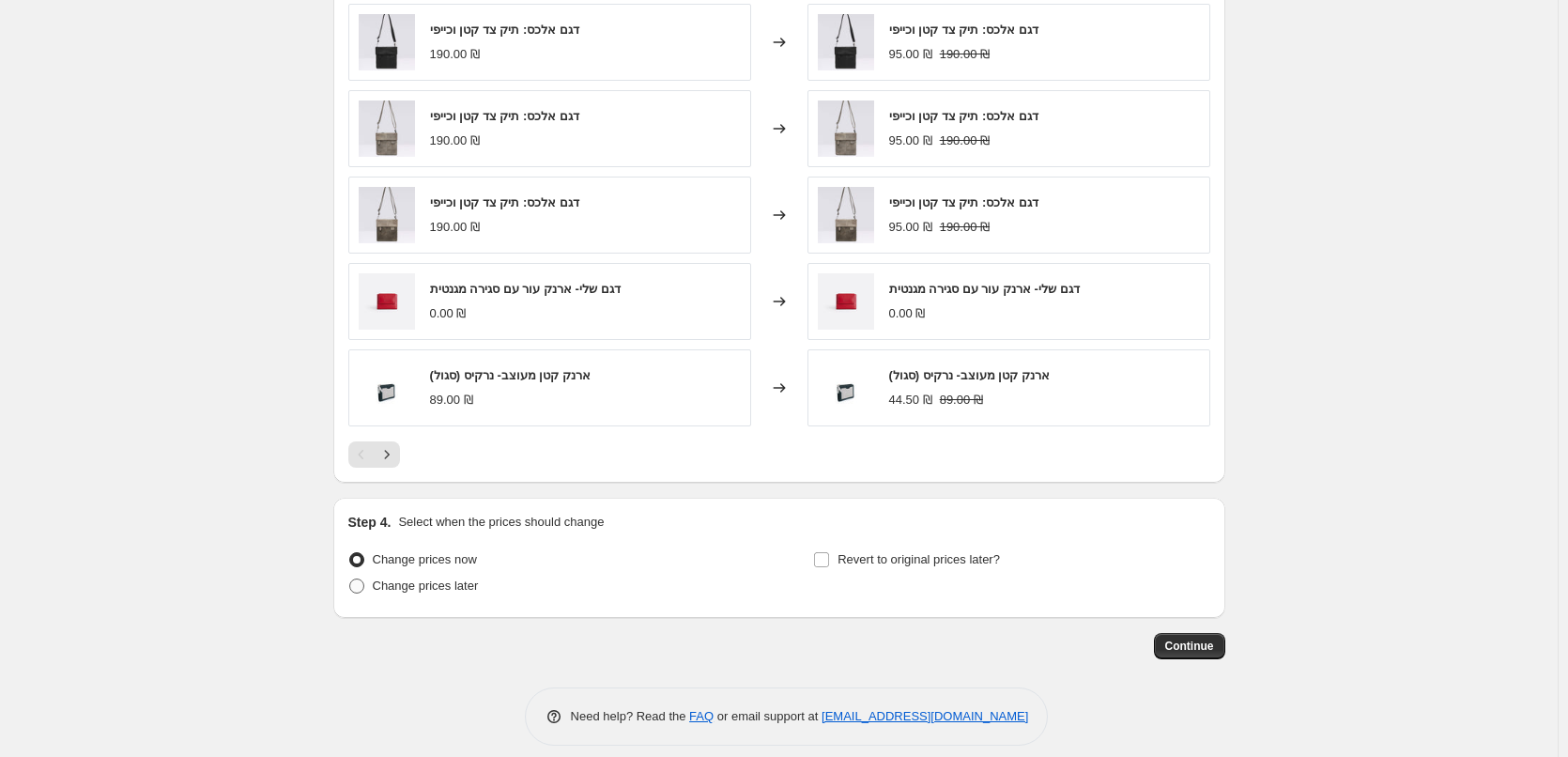
click at [422, 588] on span "Change prices later" at bounding box center [425, 585] width 106 height 14
click at [350, 579] on input "Change prices later" at bounding box center [349, 578] width 1 height 1
radio input "true"
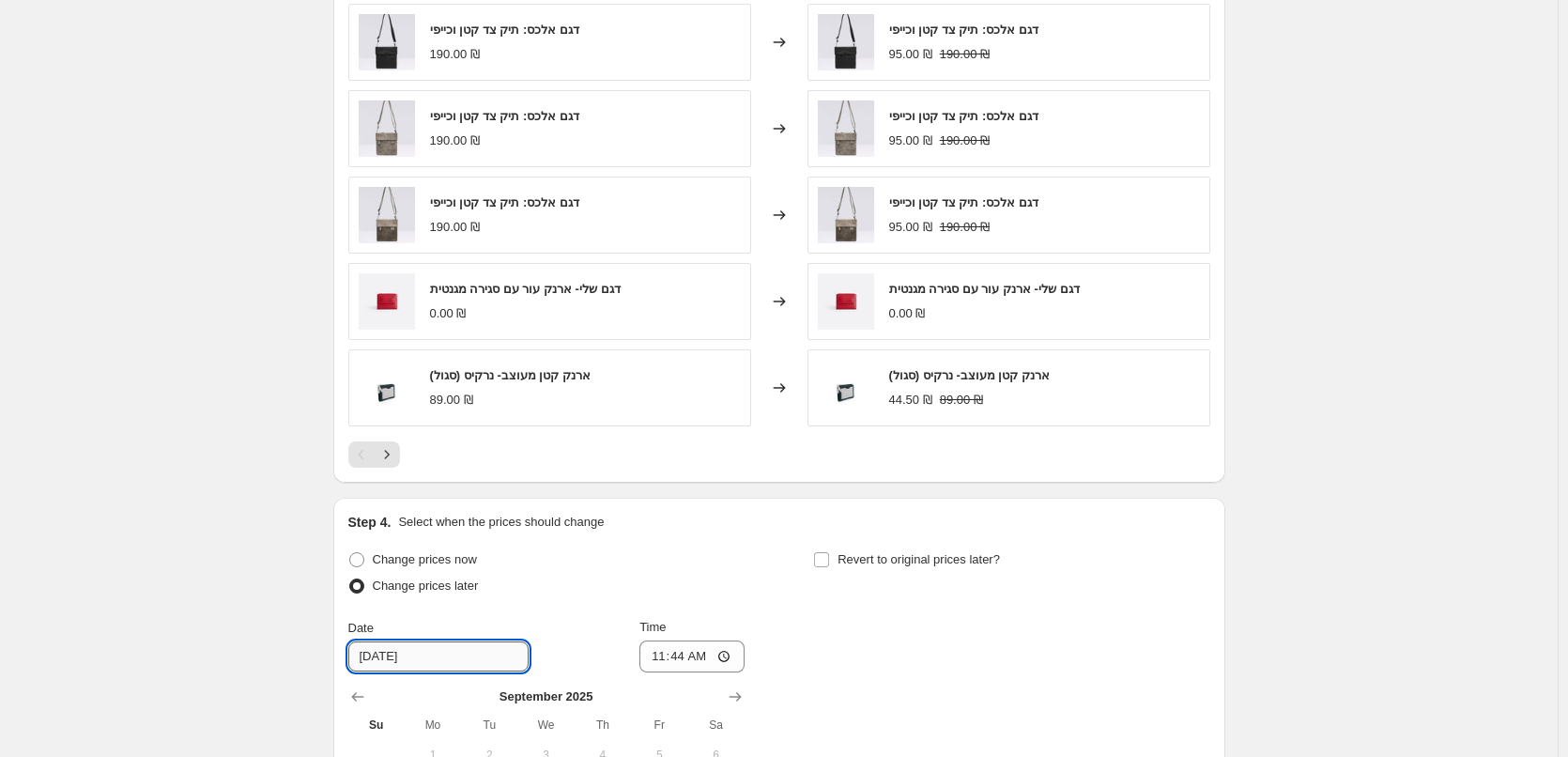
click at [436, 666] on input "[DATE]" at bounding box center [439, 656] width 181 height 30
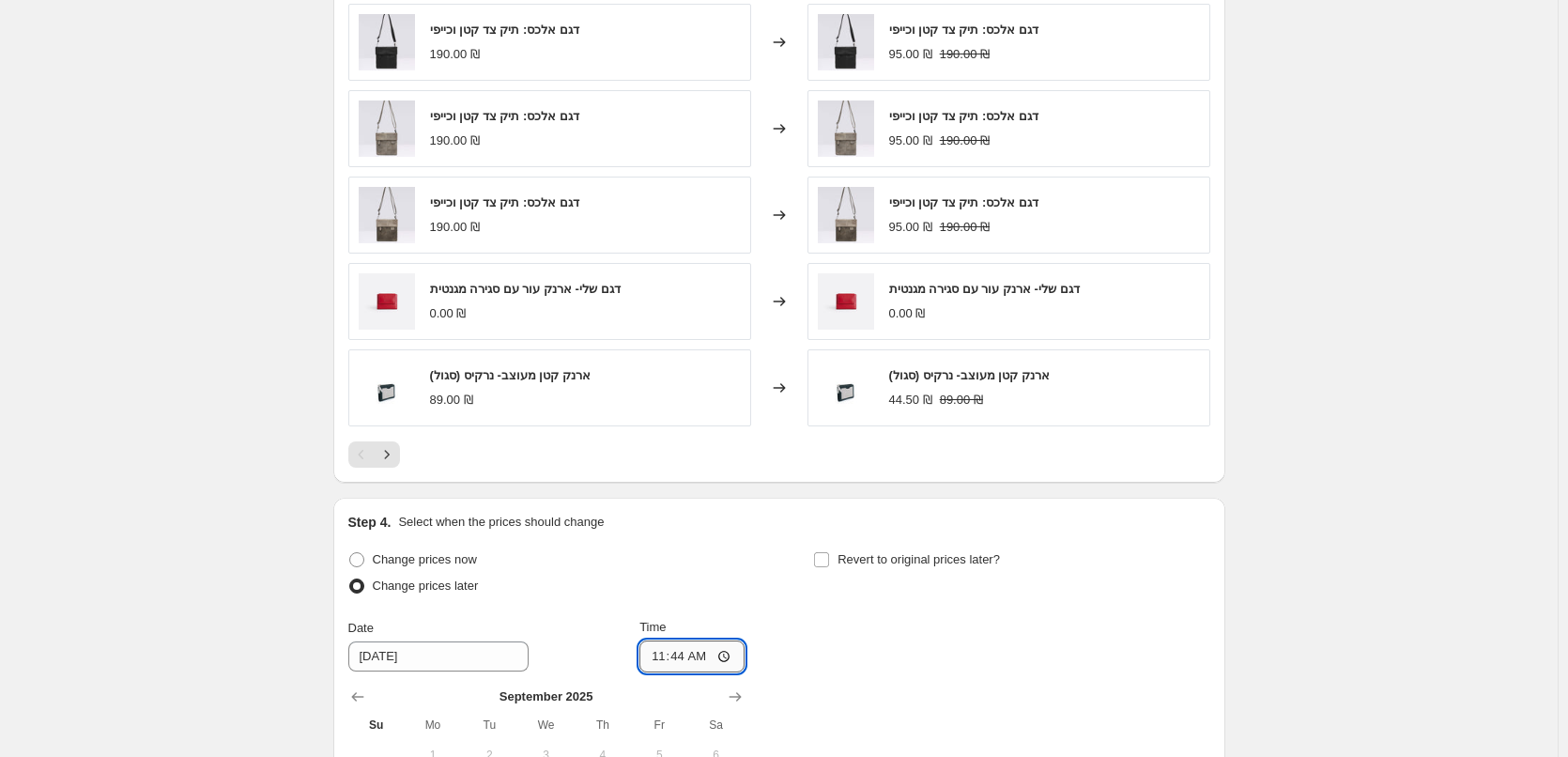
click at [728, 649] on input "11:44" at bounding box center [691, 656] width 105 height 32
click at [718, 656] on input "11:44" at bounding box center [691, 656] width 105 height 32
type input "09:00"
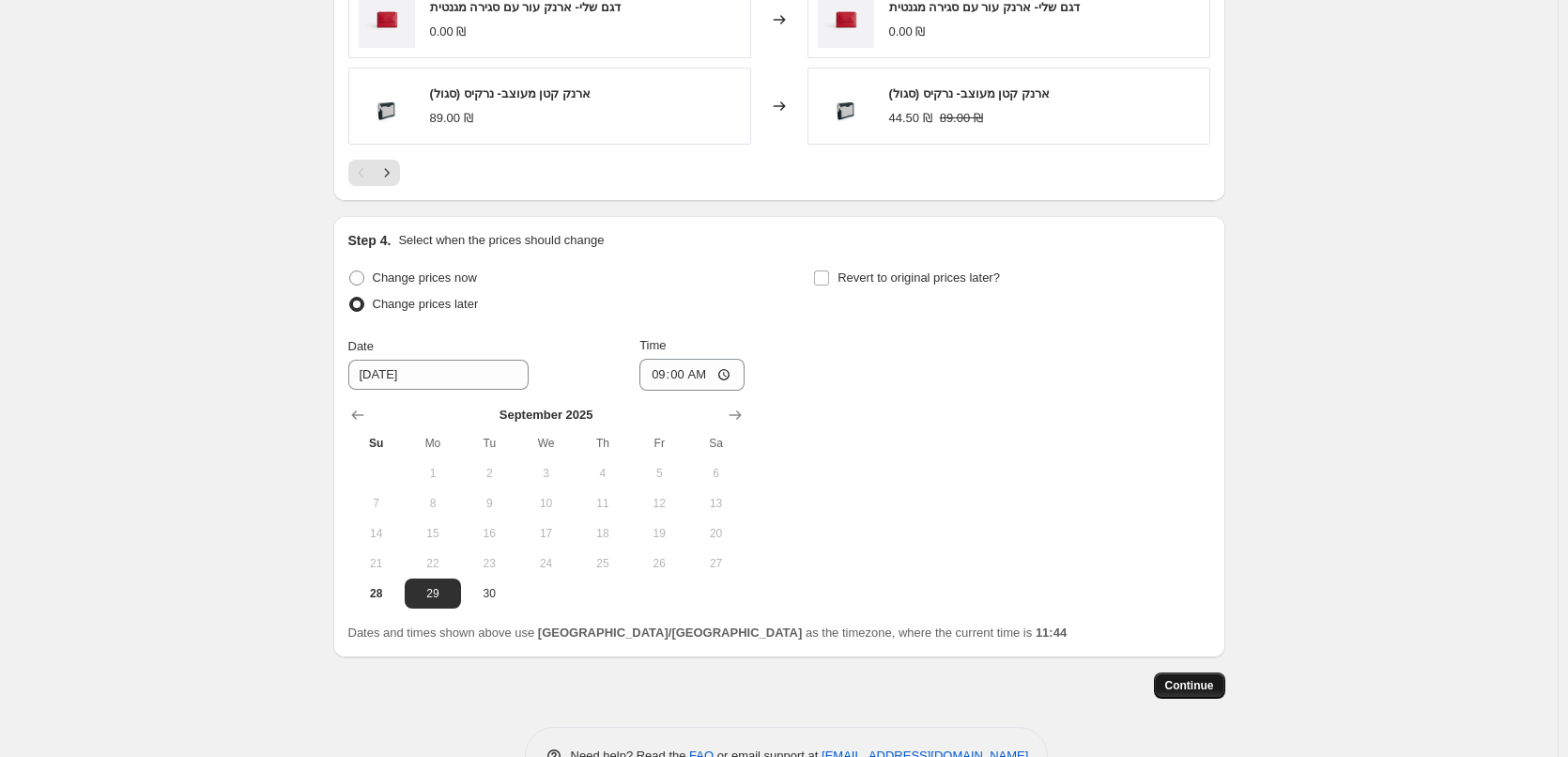
click at [1190, 696] on button "Continue" at bounding box center [1189, 685] width 71 height 26
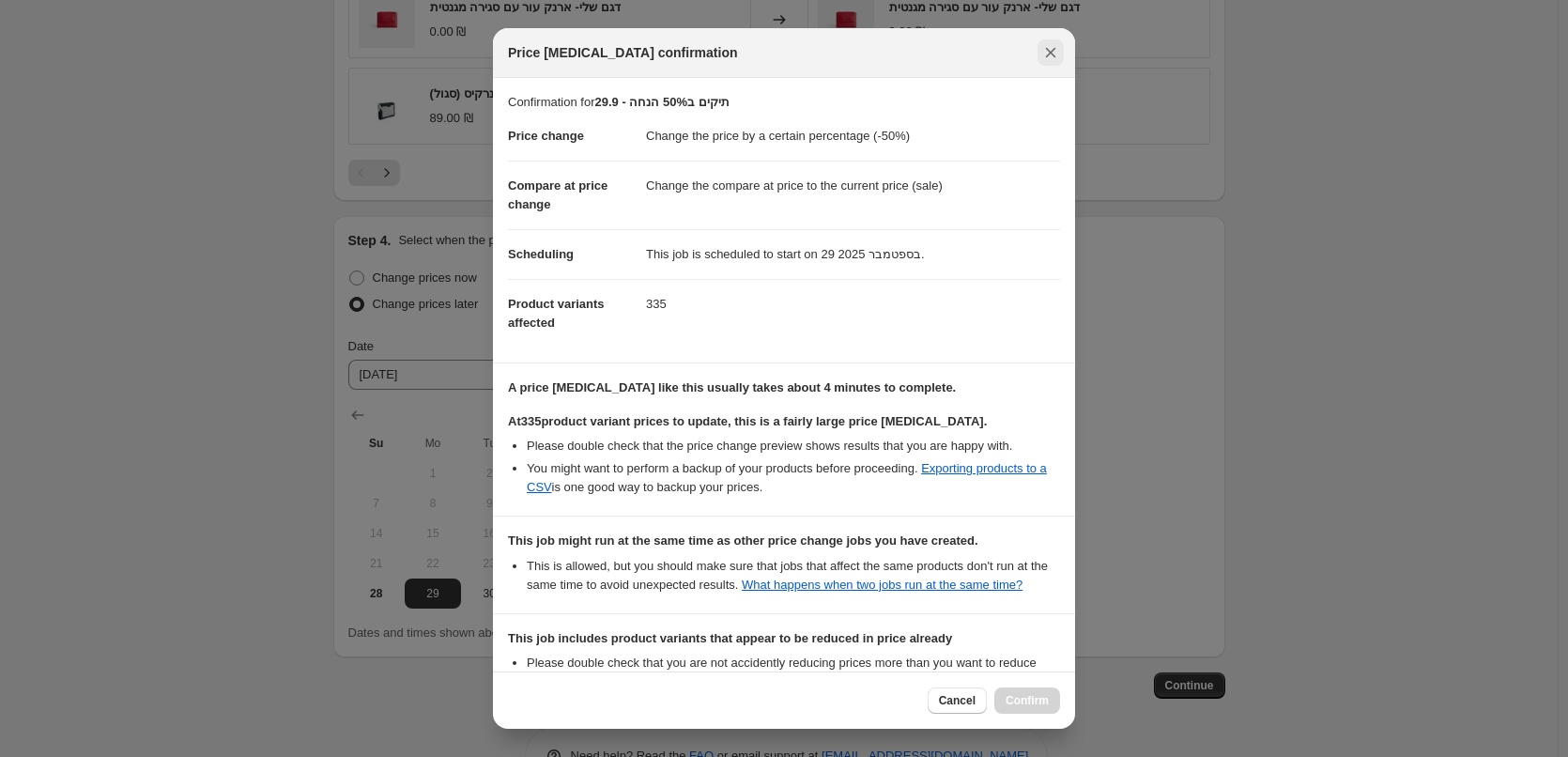
click at [1058, 47] on icon "Close" at bounding box center [1051, 53] width 19 height 19
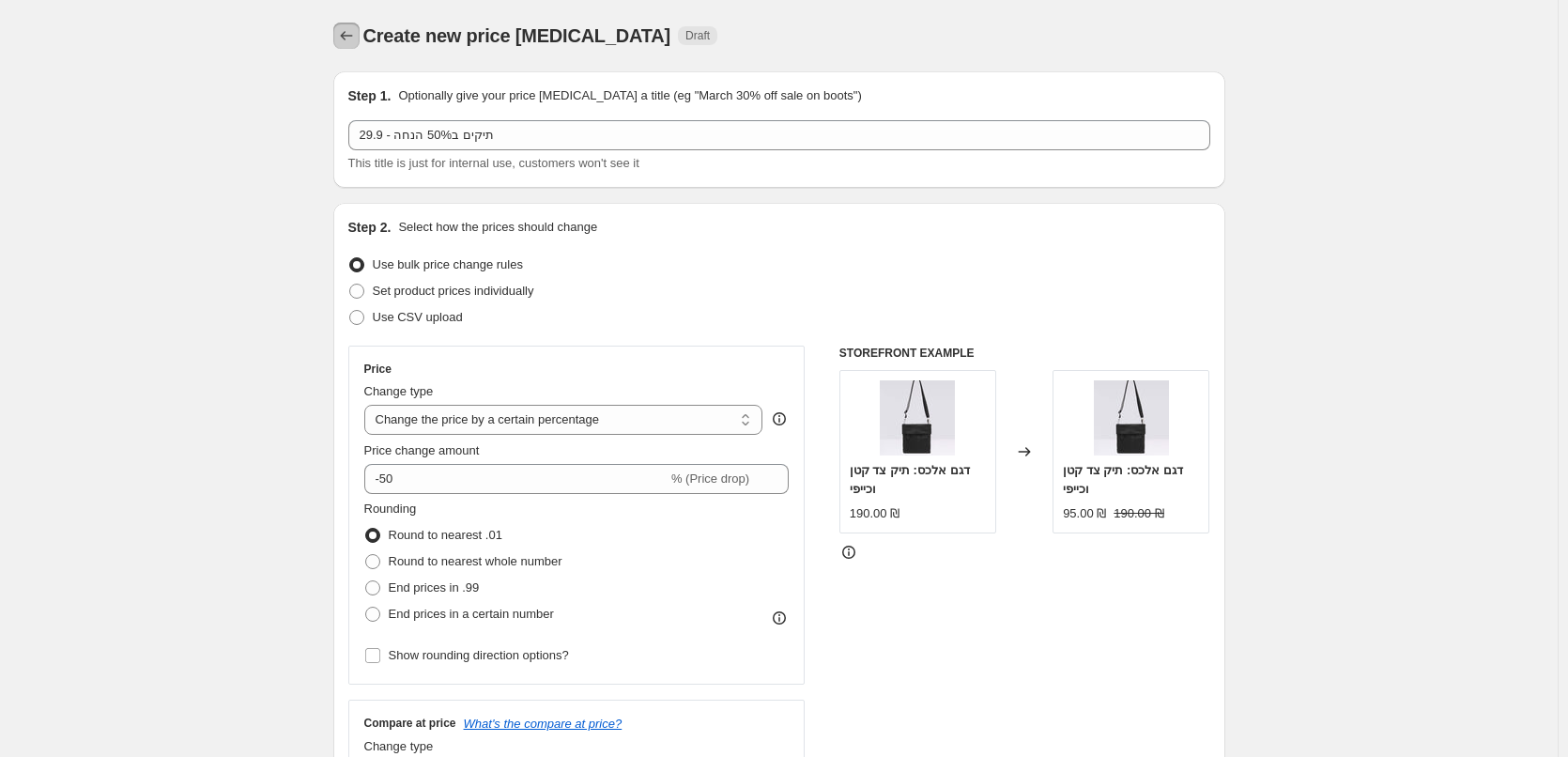
click at [344, 40] on icon "Price change jobs" at bounding box center [347, 36] width 19 height 19
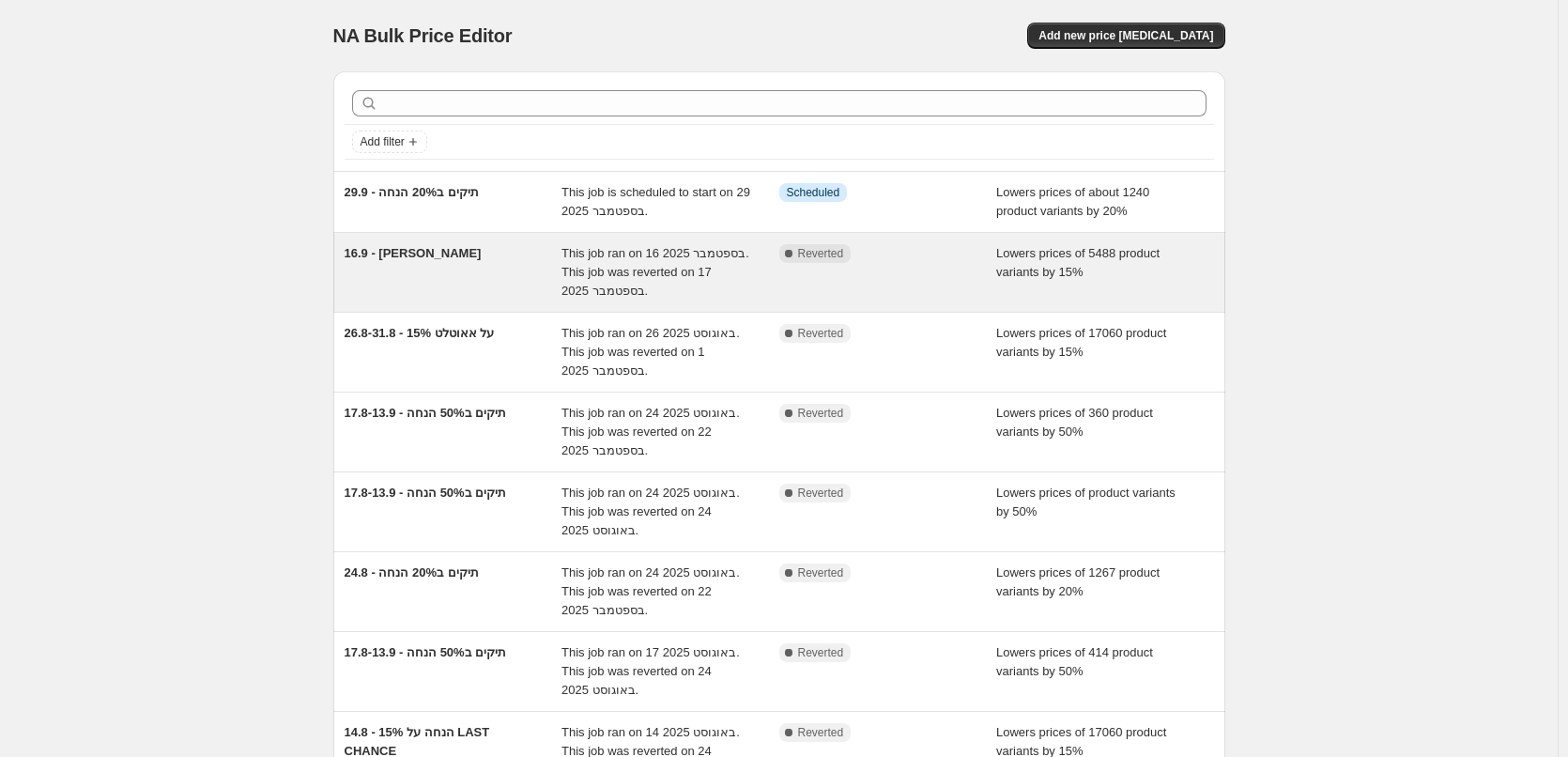
click at [578, 292] on span "This job ran on 16 בספטמבר 2025. This job was reverted on 17 בספטמבר 2025." at bounding box center [655, 271] width 188 height 52
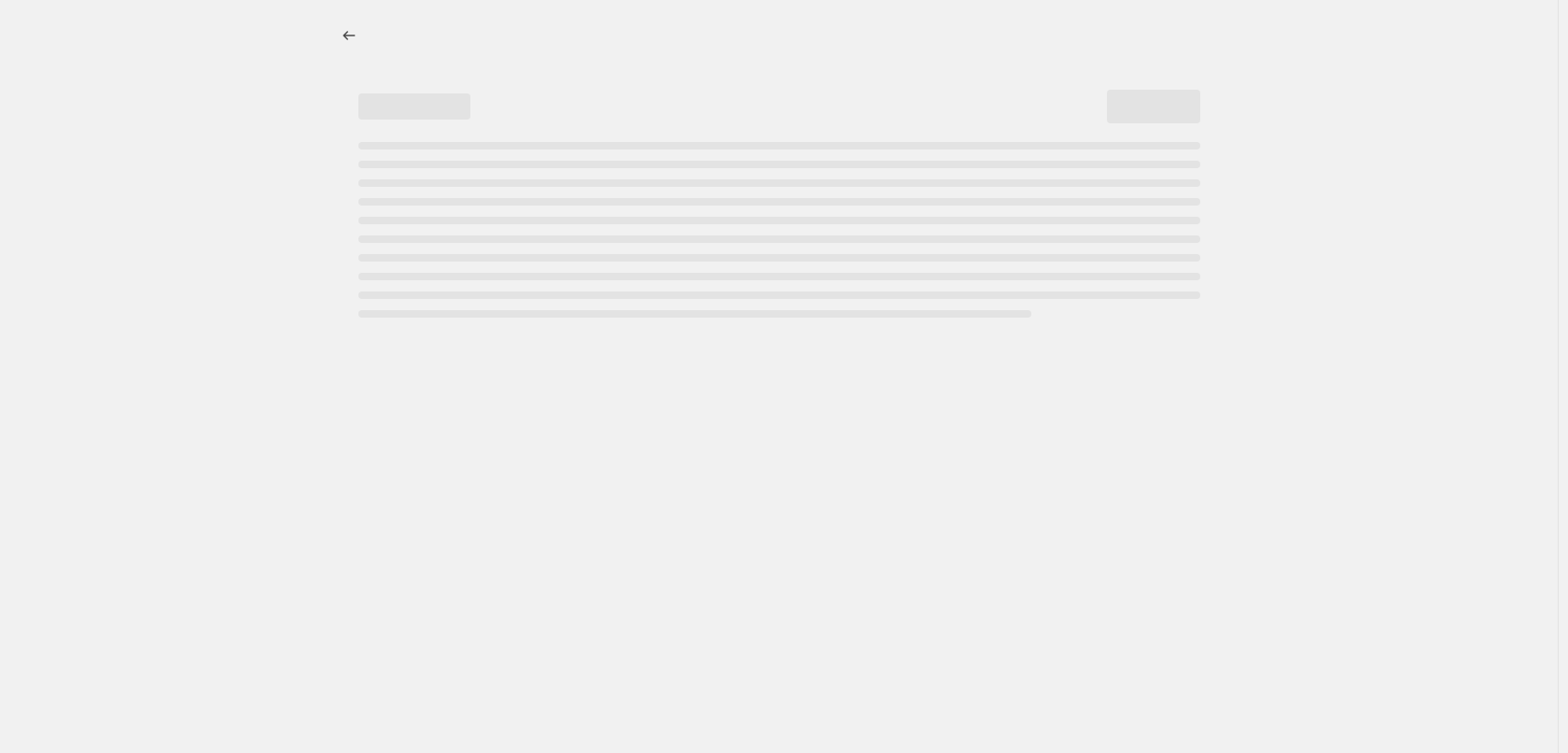
select select "percentage"
select select "collection"
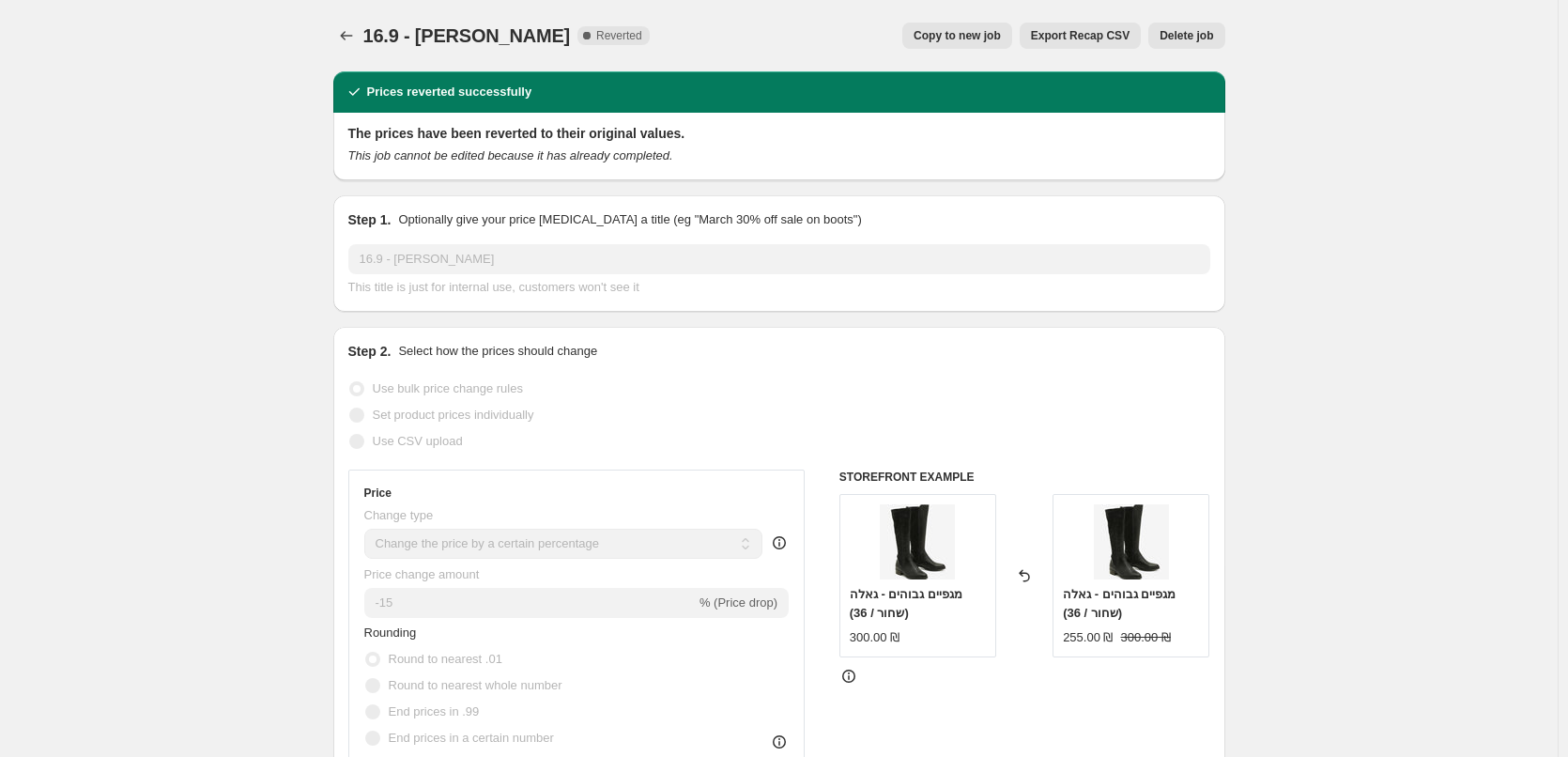
click at [345, 30] on icon "Price change jobs" at bounding box center [347, 36] width 19 height 19
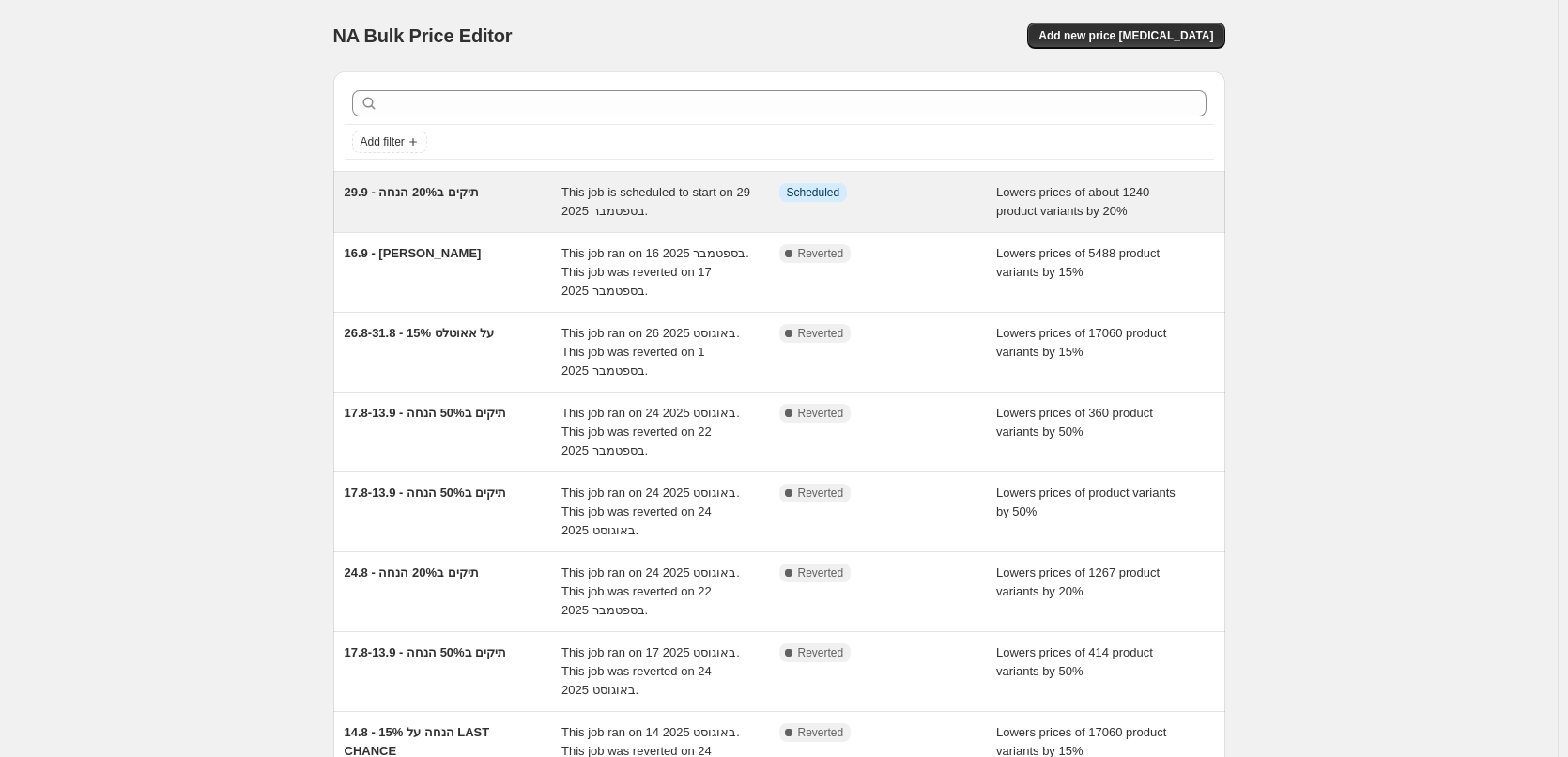
click at [491, 207] on div "29.9 - תיקים ב20% הנחה" at bounding box center [454, 202] width 217 height 38
select select "percentage"
select select "collection"
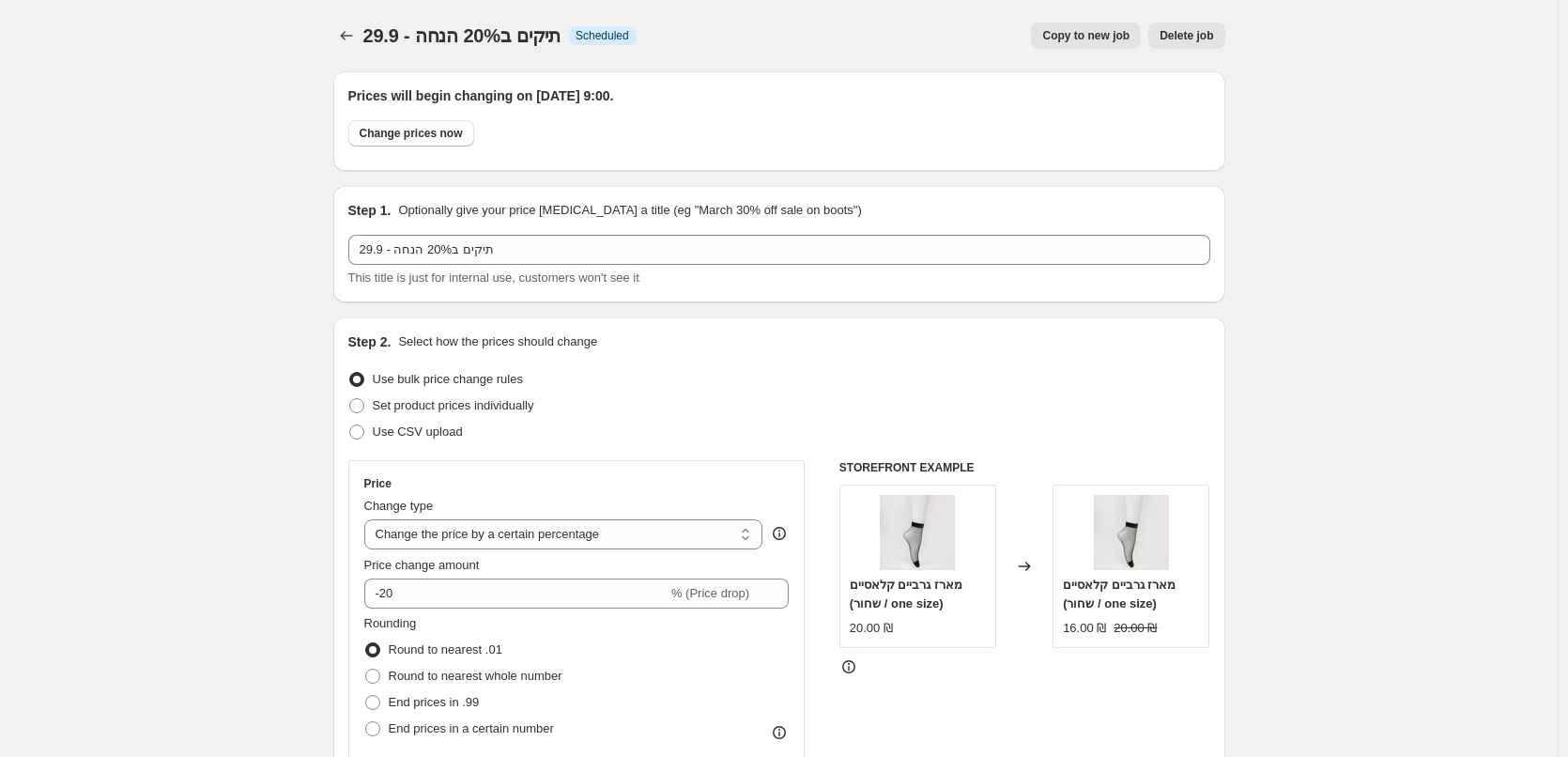
click at [339, 23] on div at bounding box center [349, 36] width 30 height 26
click at [351, 30] on icon "Price change jobs" at bounding box center [347, 36] width 19 height 19
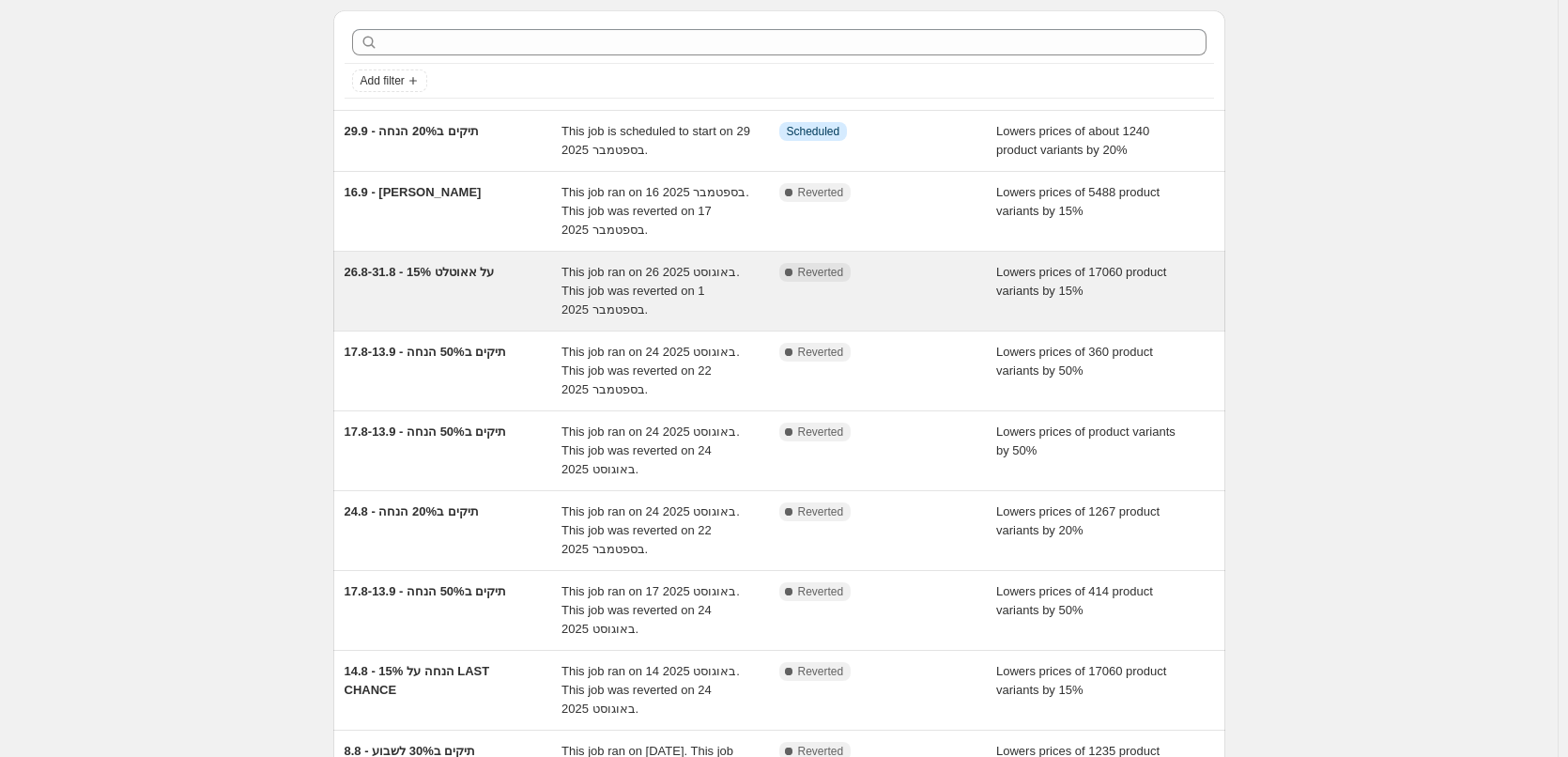
scroll to position [94, 0]
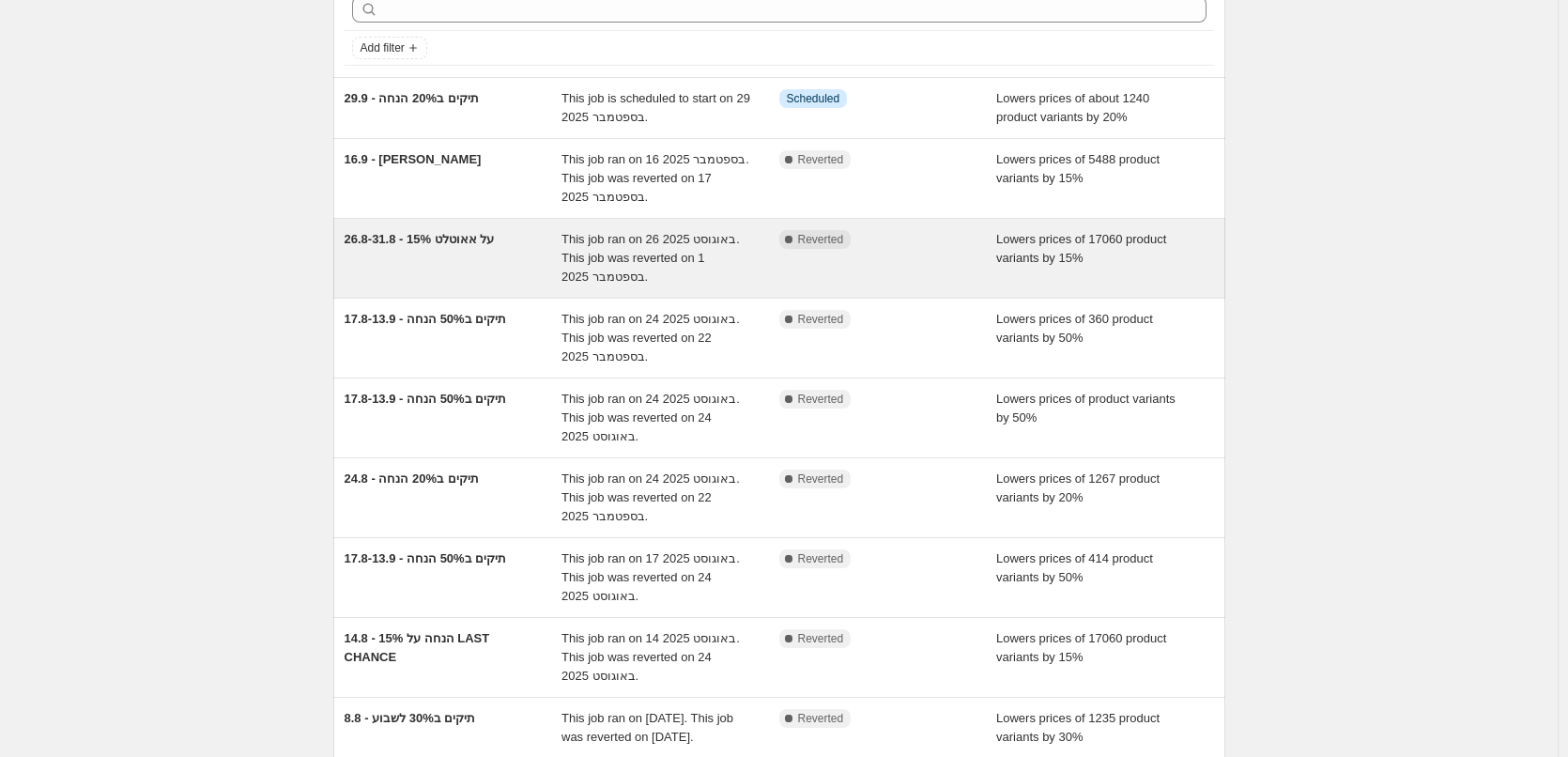
click at [439, 268] on div "26.8-31.8 - 15% על אאוטלט" at bounding box center [454, 258] width 217 height 57
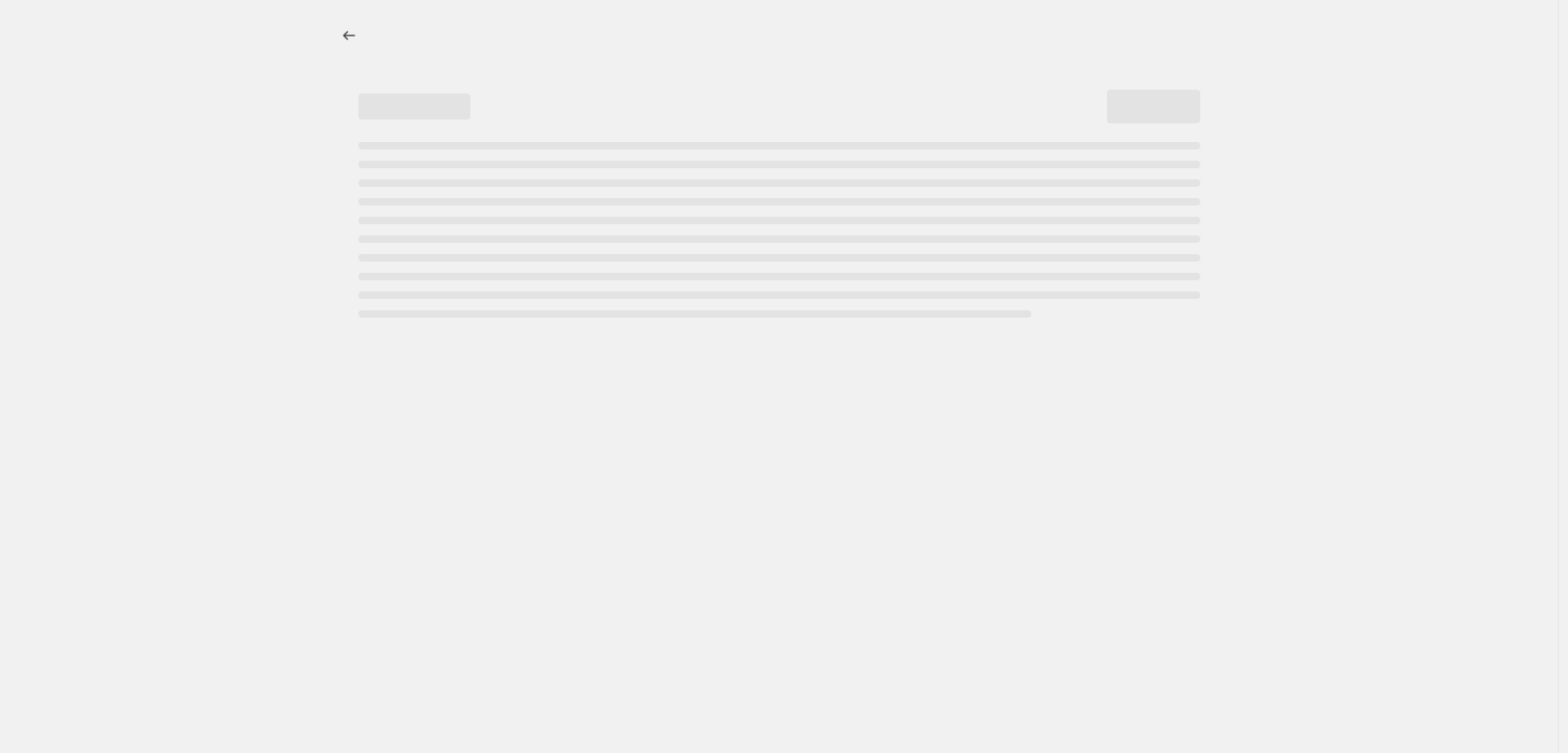
select select "percentage"
select select "collection"
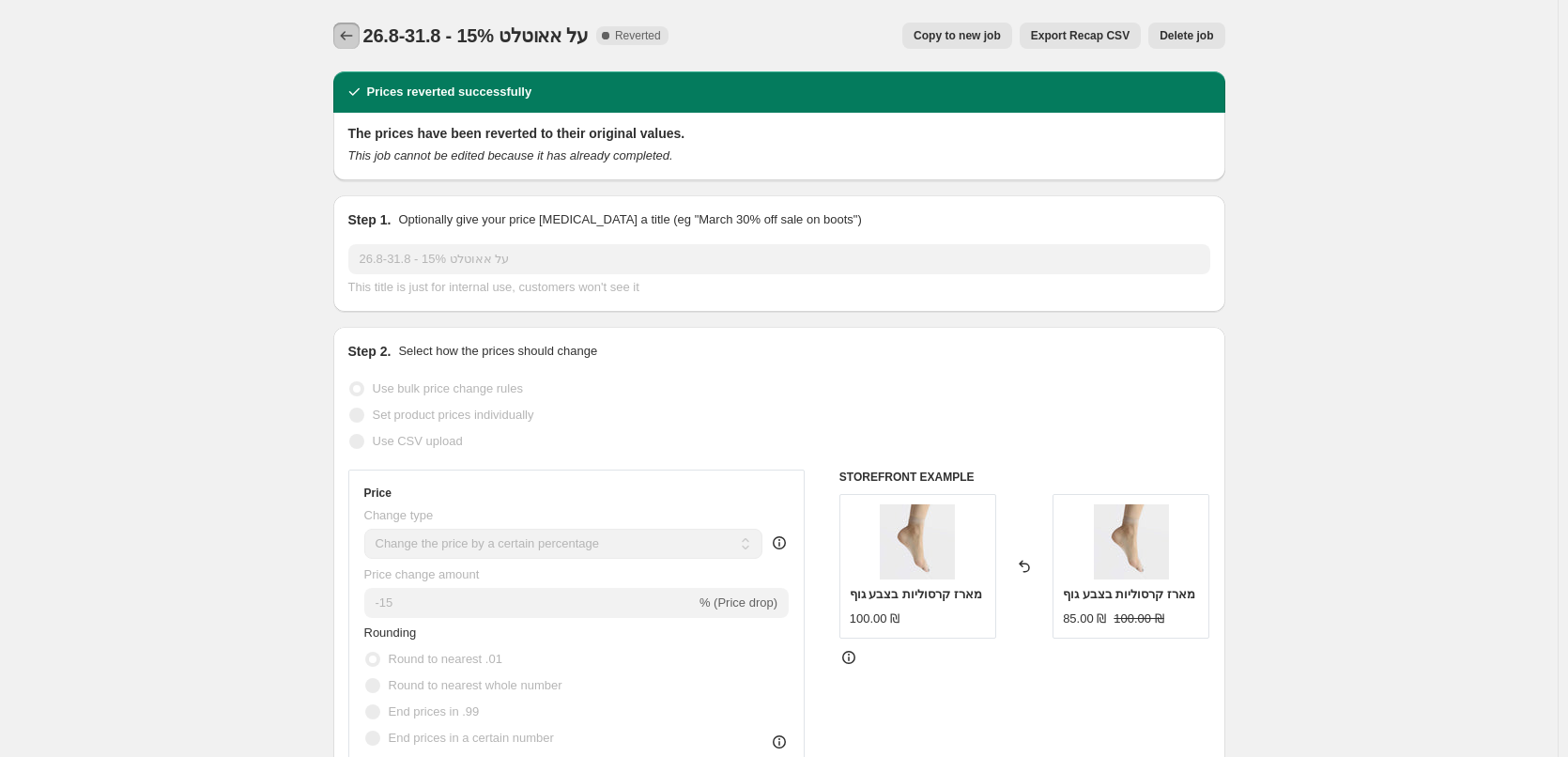
click at [352, 33] on icon "Price change jobs" at bounding box center [347, 36] width 19 height 19
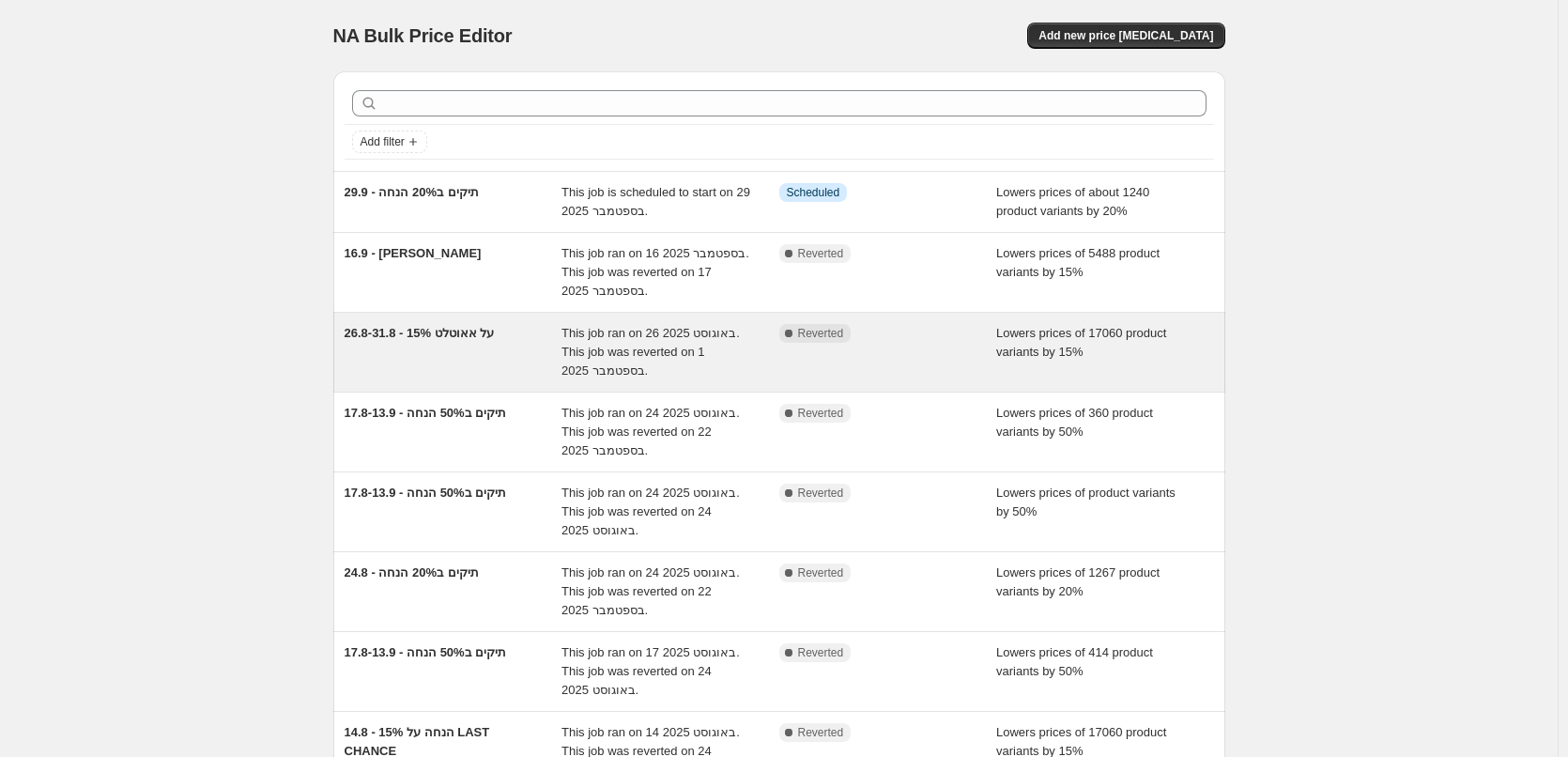
click at [480, 351] on div "26.8-31.8 - 15% על אאוטלט" at bounding box center [454, 353] width 217 height 57
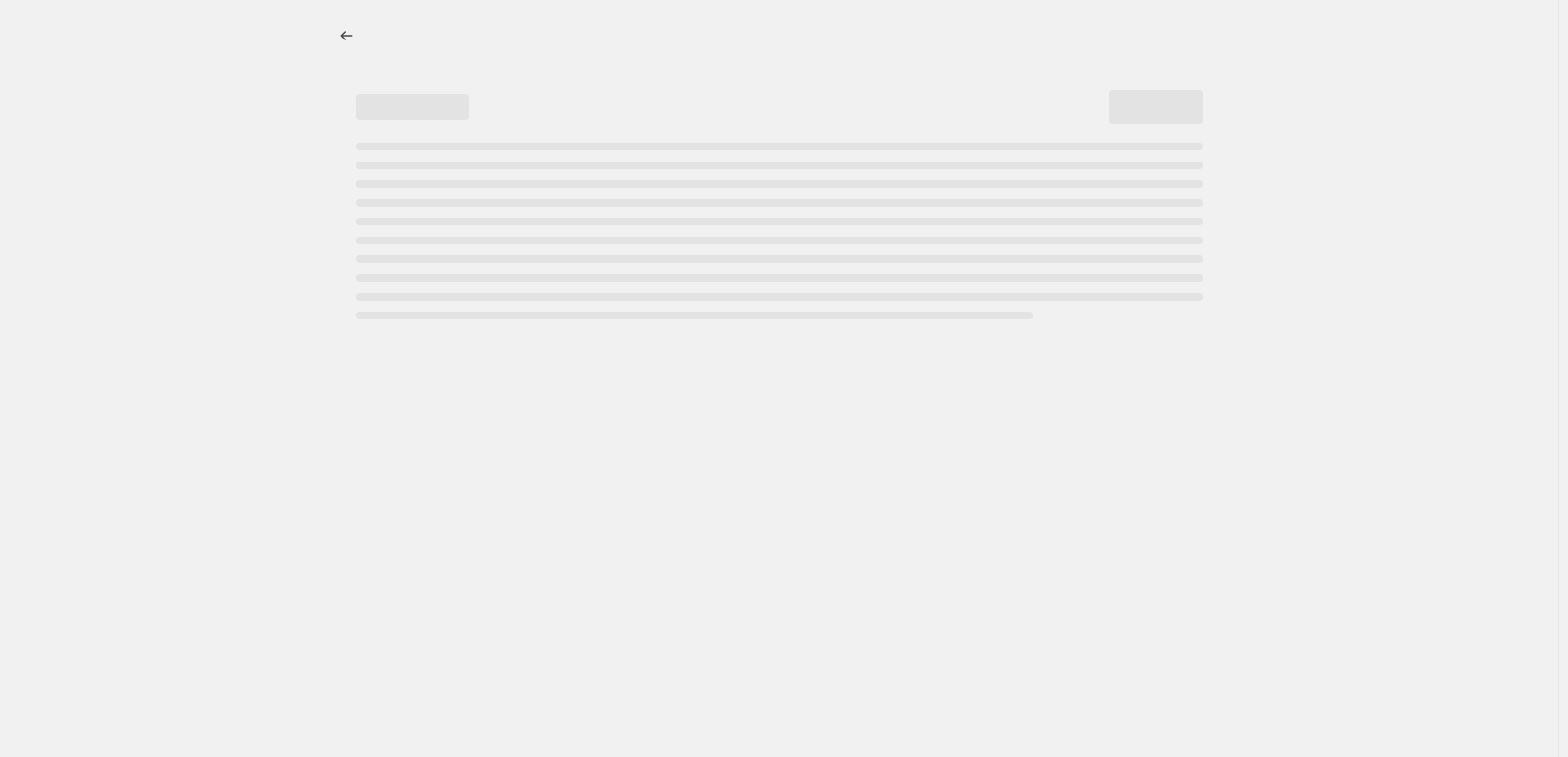
select select "percentage"
select select "collection"
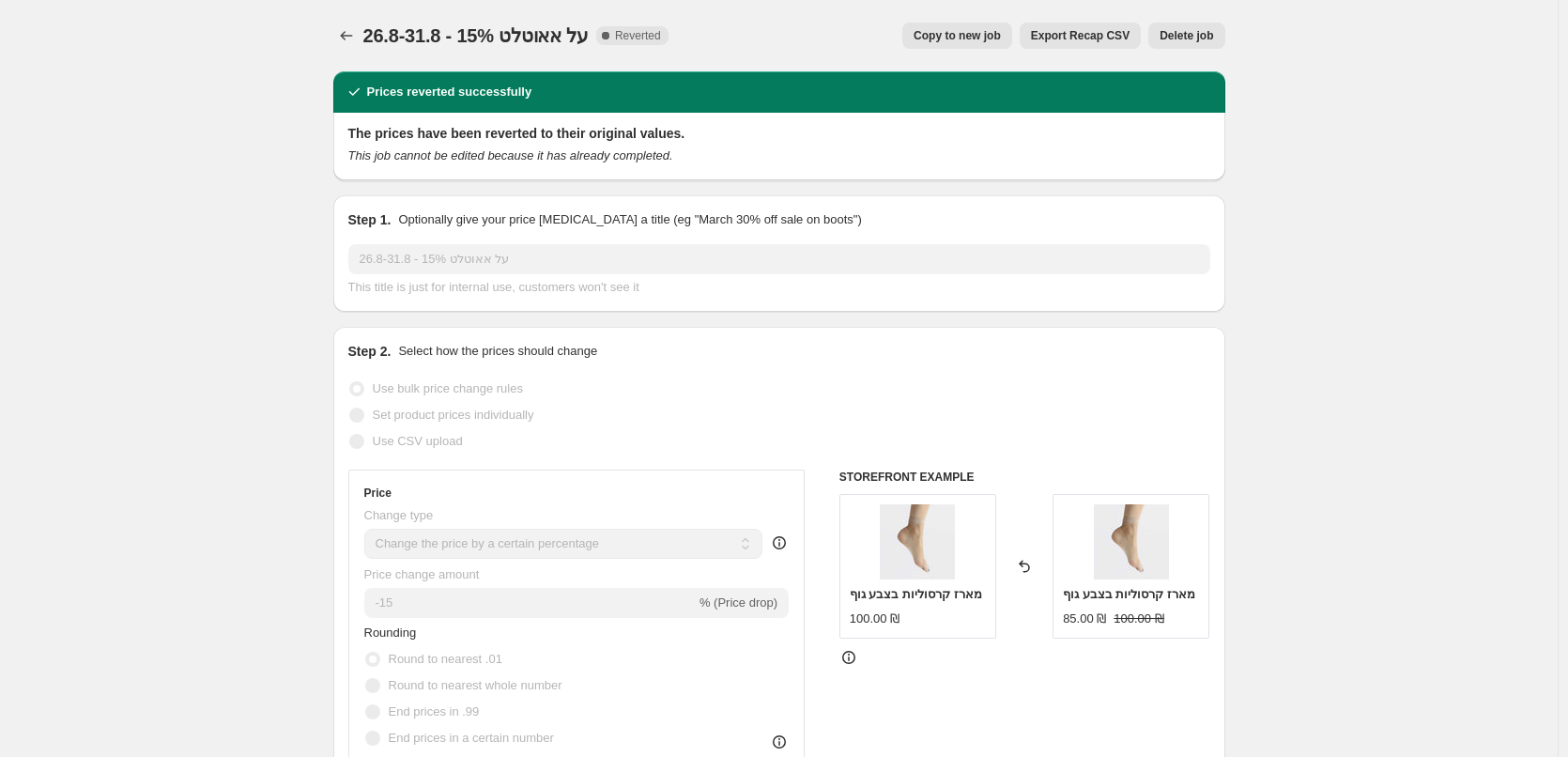
click at [339, 22] on div "26.8-31.8 - 15% על אאוטלט. This page is ready 26.8-31.8 - 15% על אאוטלט Complet…" at bounding box center [780, 35] width 892 height 71
click at [344, 26] on button "Price change jobs" at bounding box center [347, 36] width 26 height 26
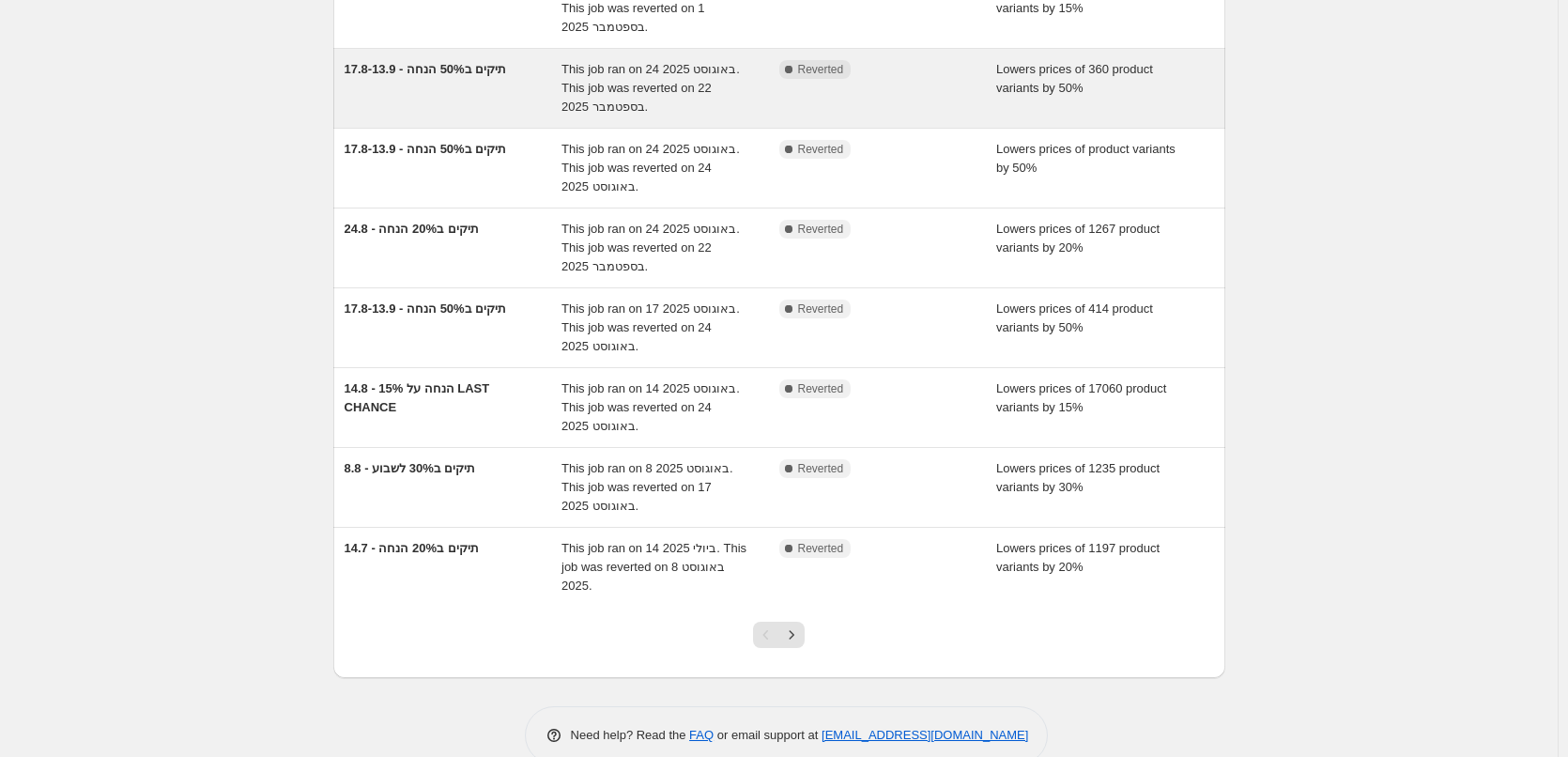
scroll to position [379, 0]
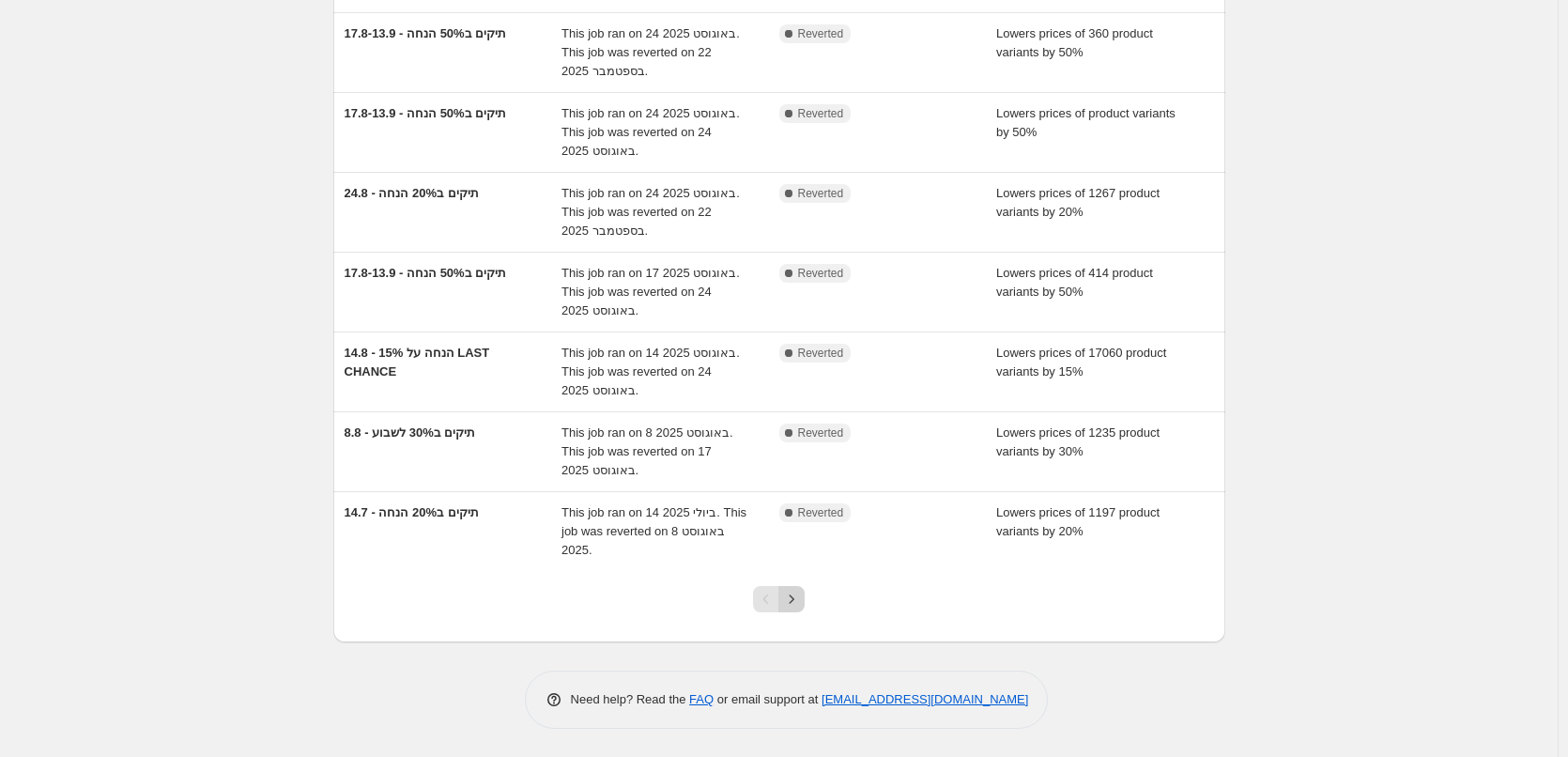
click at [794, 602] on icon "Next" at bounding box center [791, 599] width 19 height 19
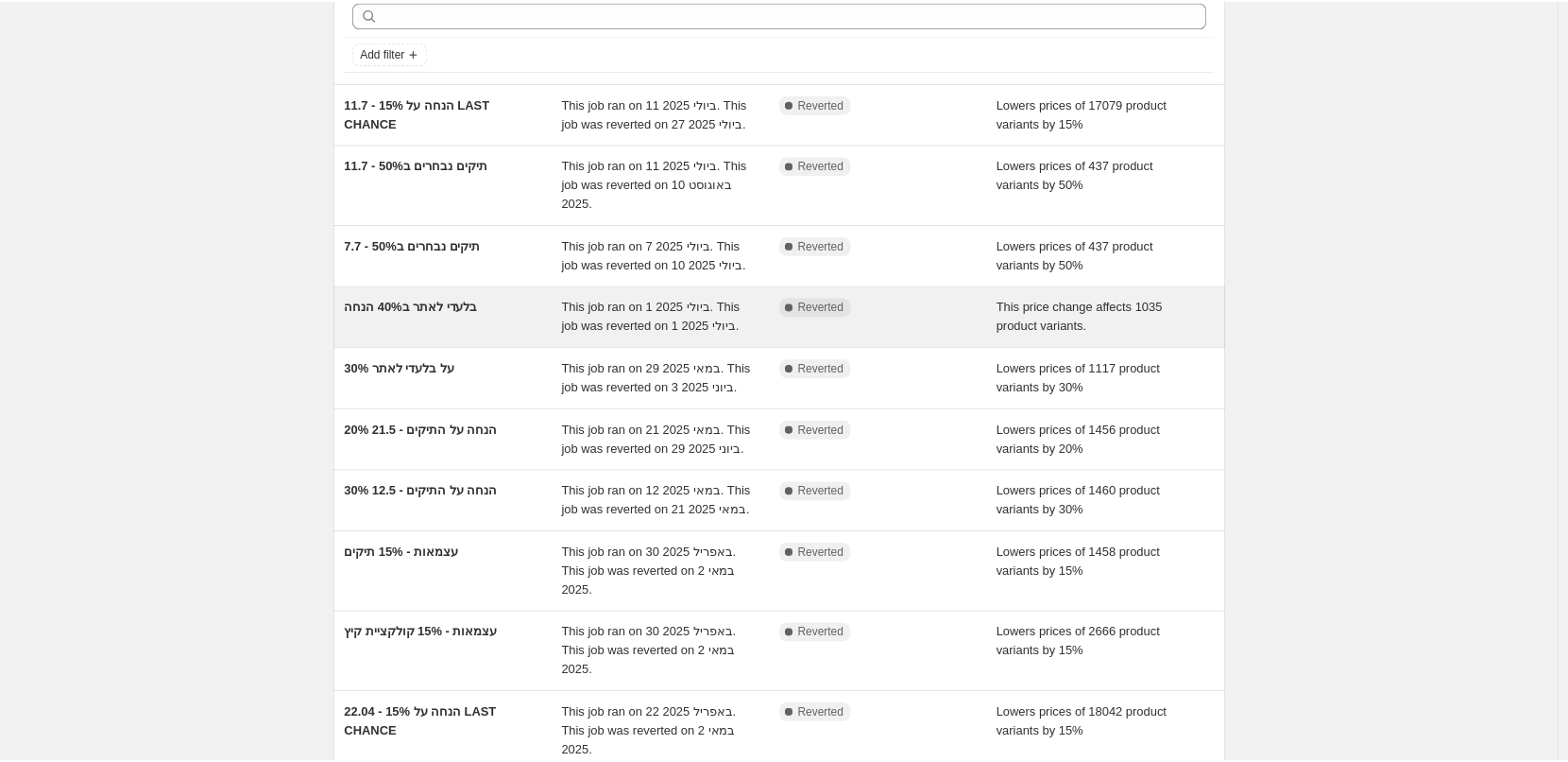
scroll to position [94, 0]
